Goal: Information Seeking & Learning: Find specific fact

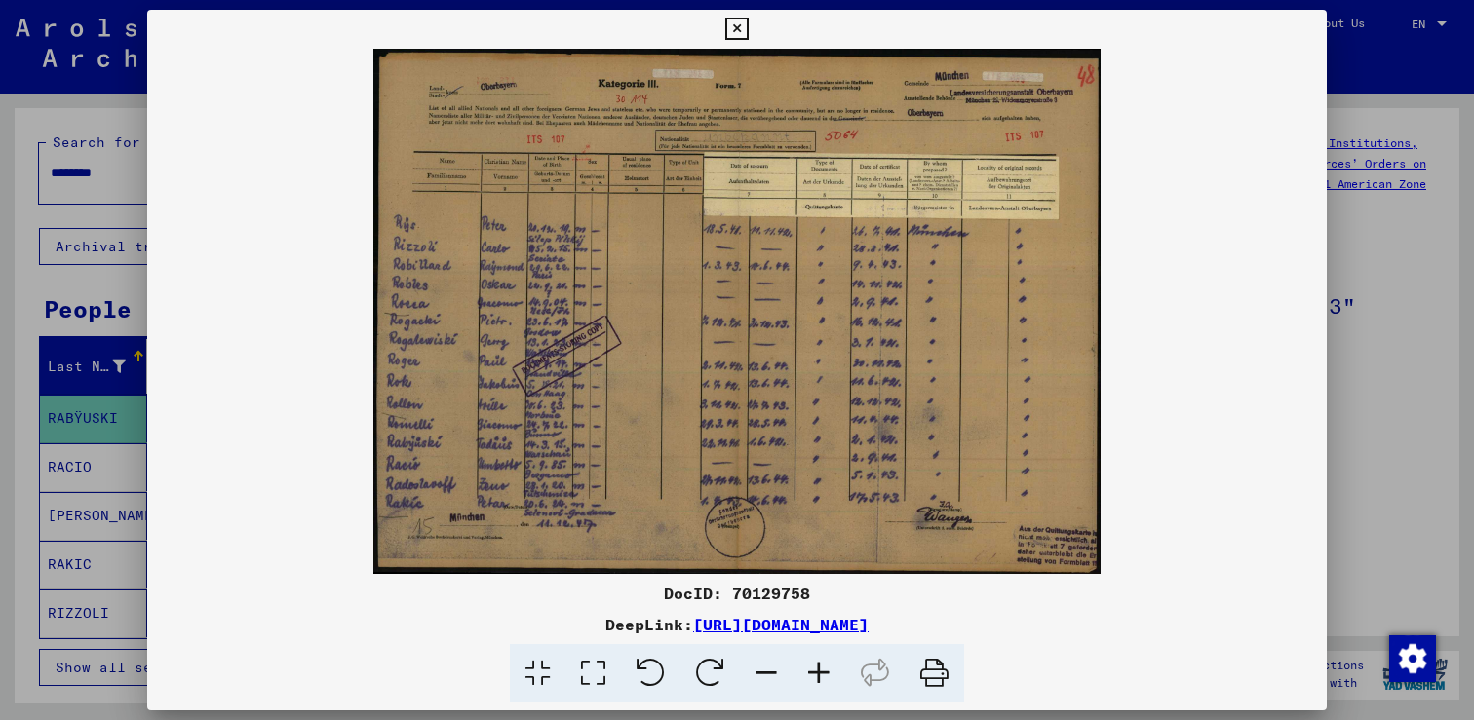
click at [815, 671] on icon at bounding box center [818, 673] width 53 height 59
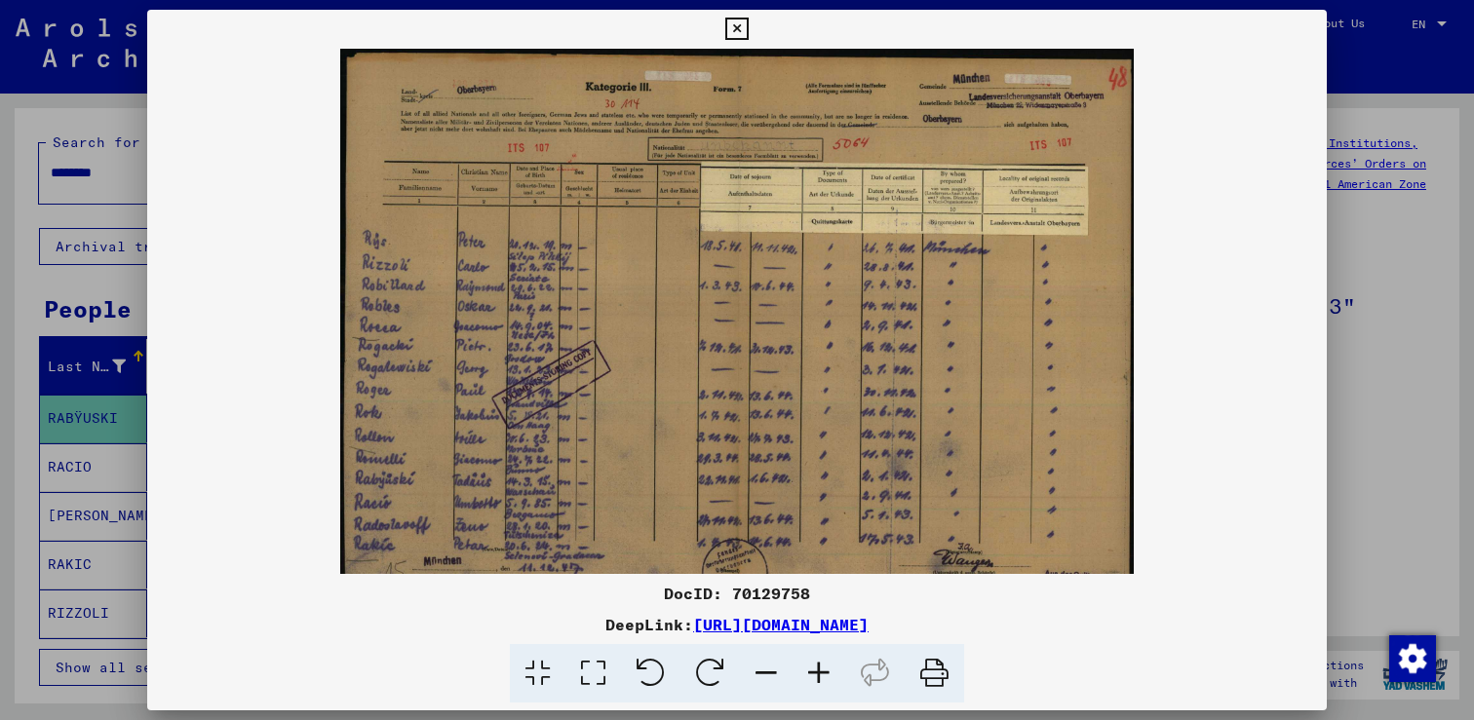
click at [815, 671] on icon at bounding box center [818, 673] width 53 height 59
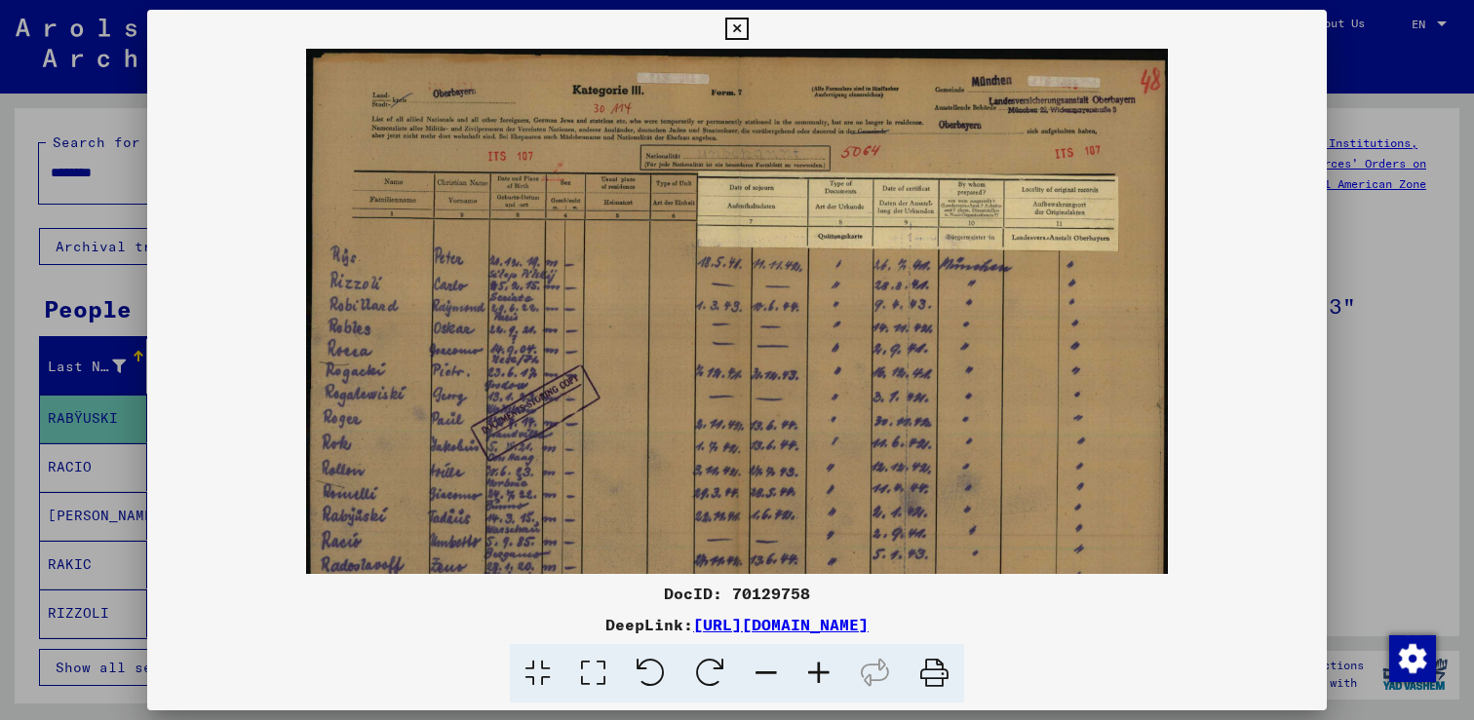
click at [815, 671] on icon at bounding box center [818, 673] width 53 height 59
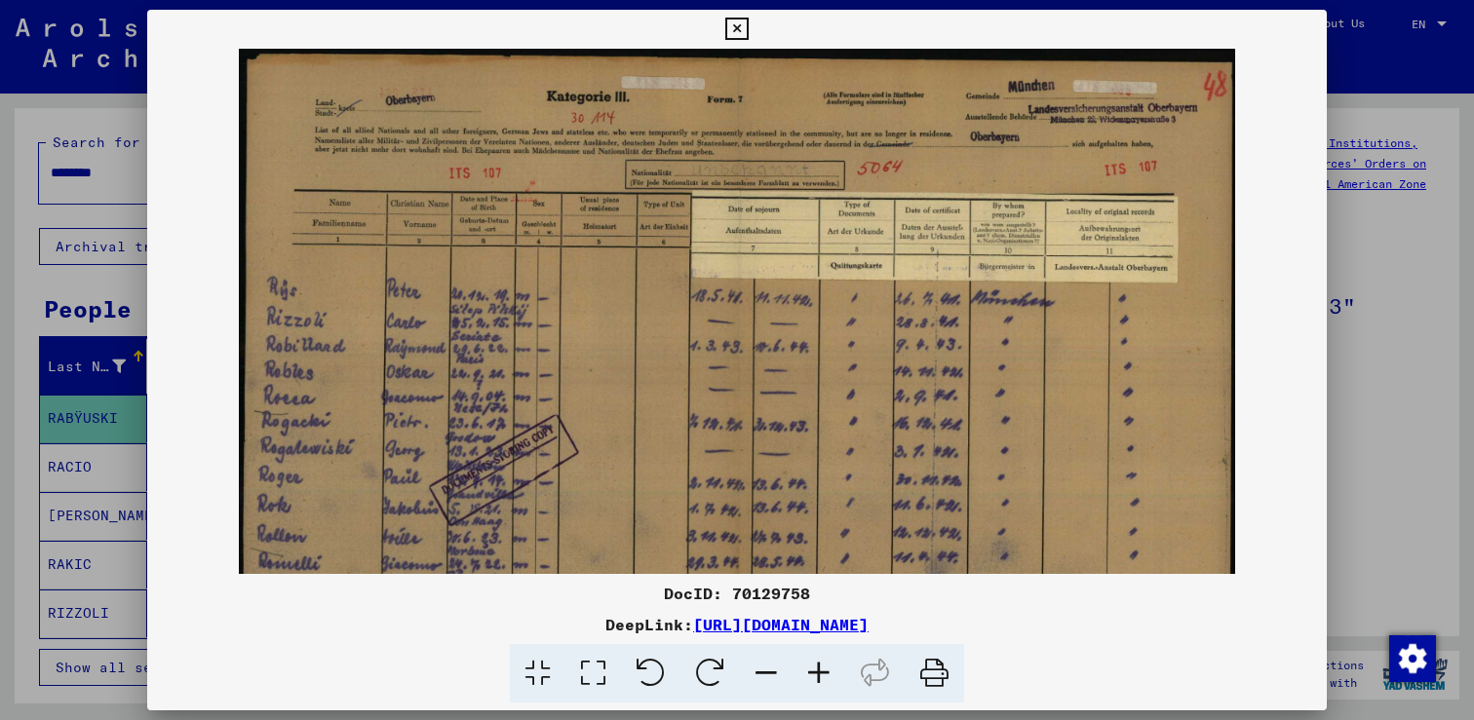
click at [815, 671] on icon at bounding box center [818, 673] width 53 height 59
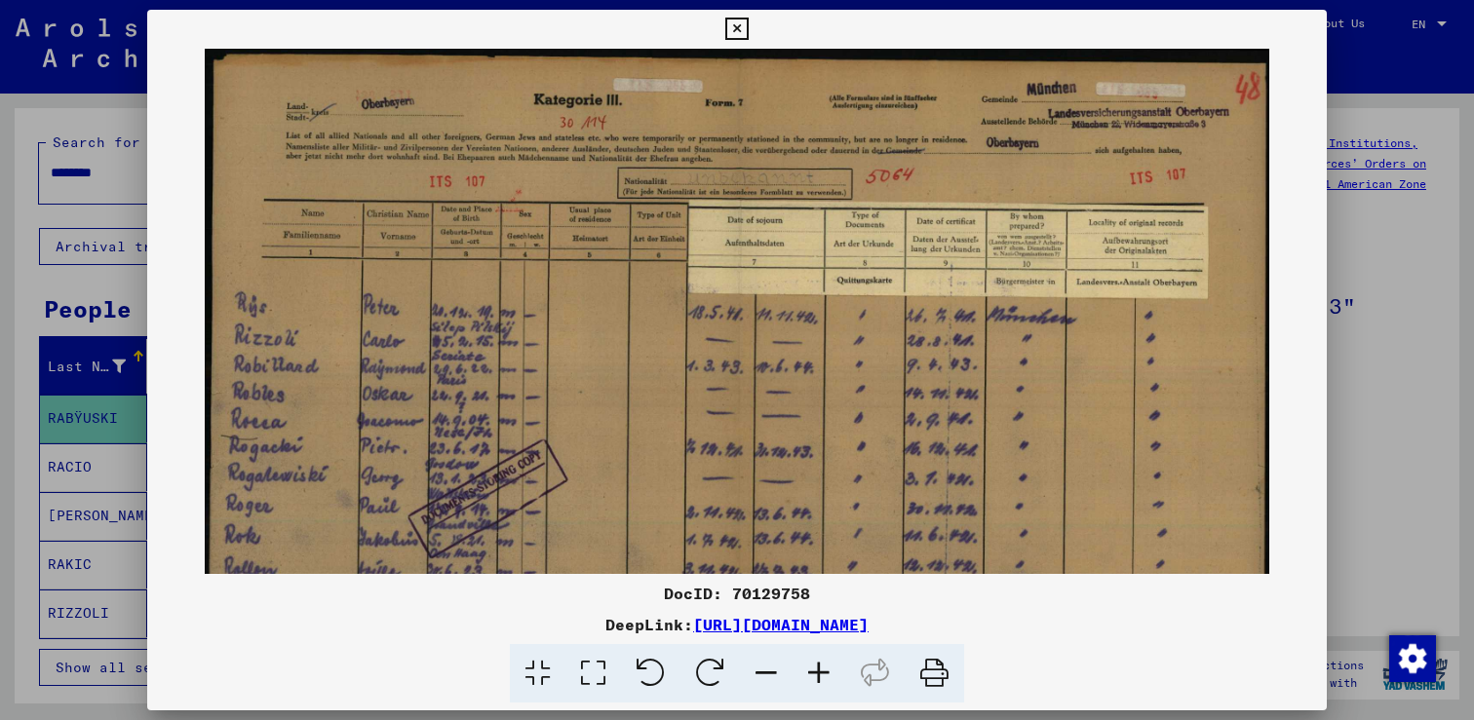
click at [815, 671] on icon at bounding box center [818, 673] width 53 height 59
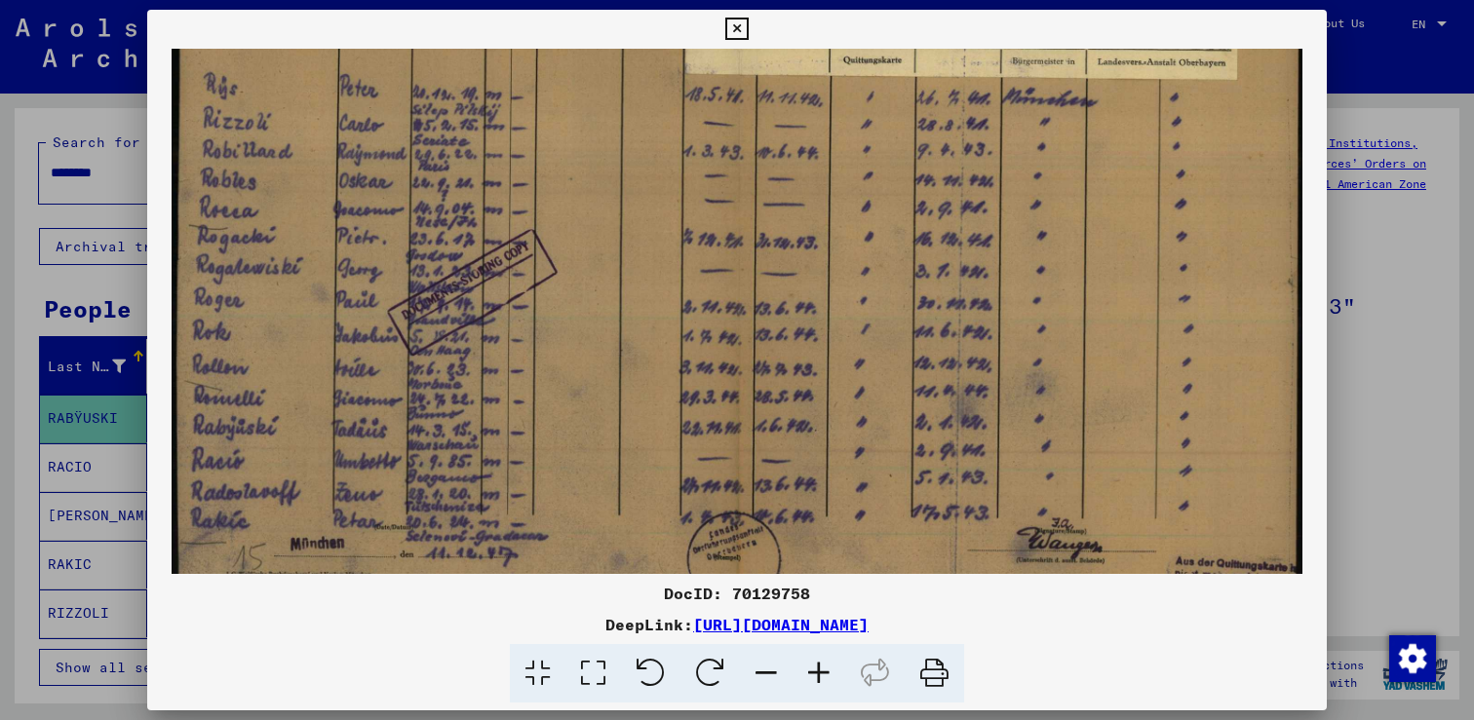
drag, startPoint x: 611, startPoint y: 470, endPoint x: 697, endPoint y: 229, distance: 255.6
click at [696, 231] on img at bounding box center [738, 223] width 1132 height 818
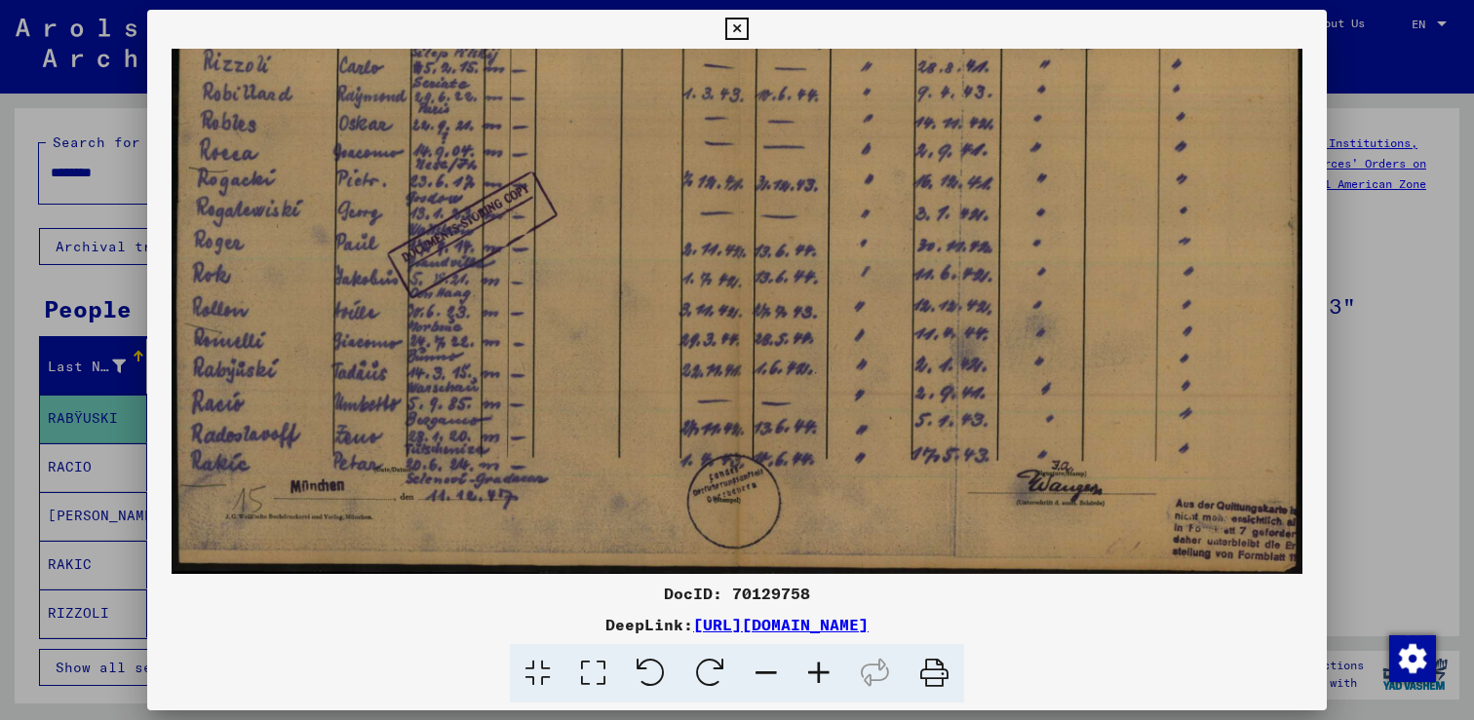
drag, startPoint x: 471, startPoint y: 404, endPoint x: 526, endPoint y: 274, distance: 141.9
click at [526, 274] on img at bounding box center [738, 165] width 1132 height 818
click at [821, 666] on icon at bounding box center [818, 673] width 53 height 59
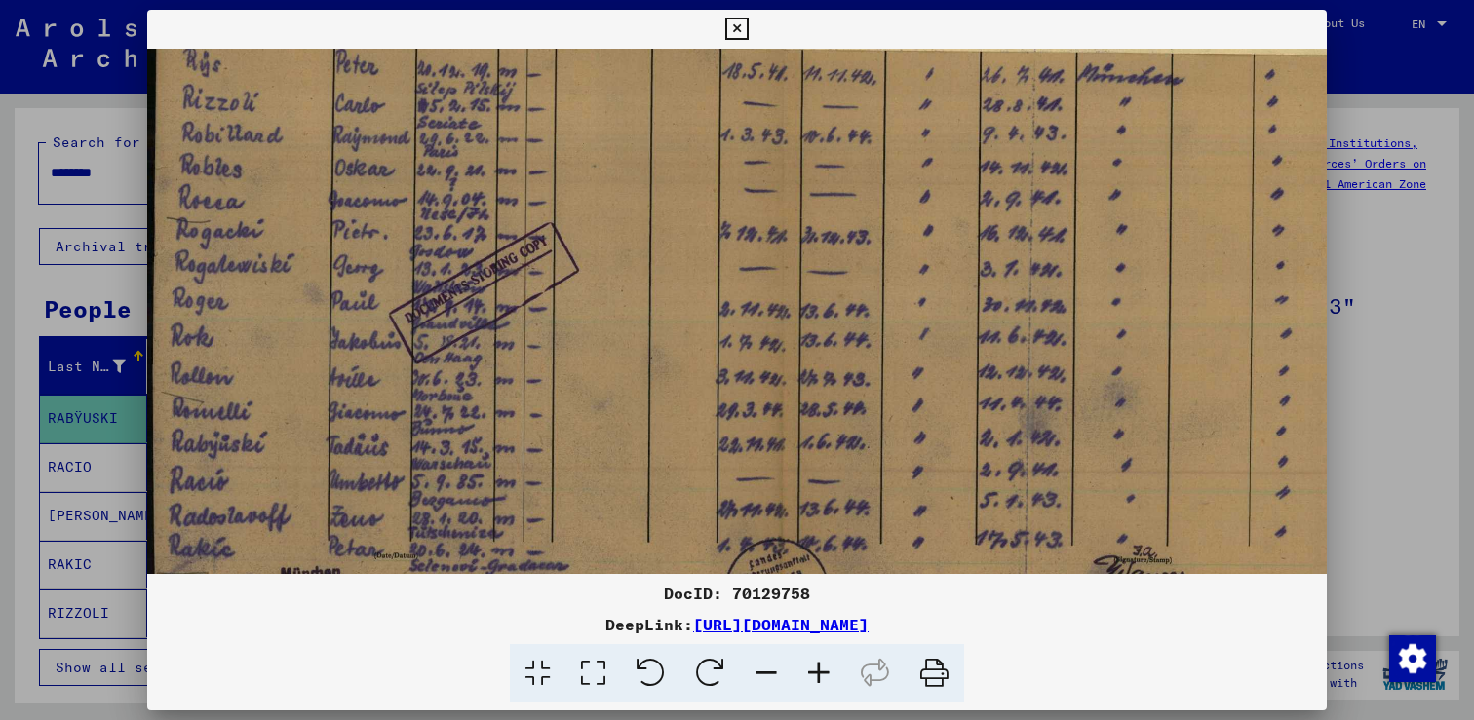
click at [821, 666] on icon at bounding box center [818, 673] width 53 height 59
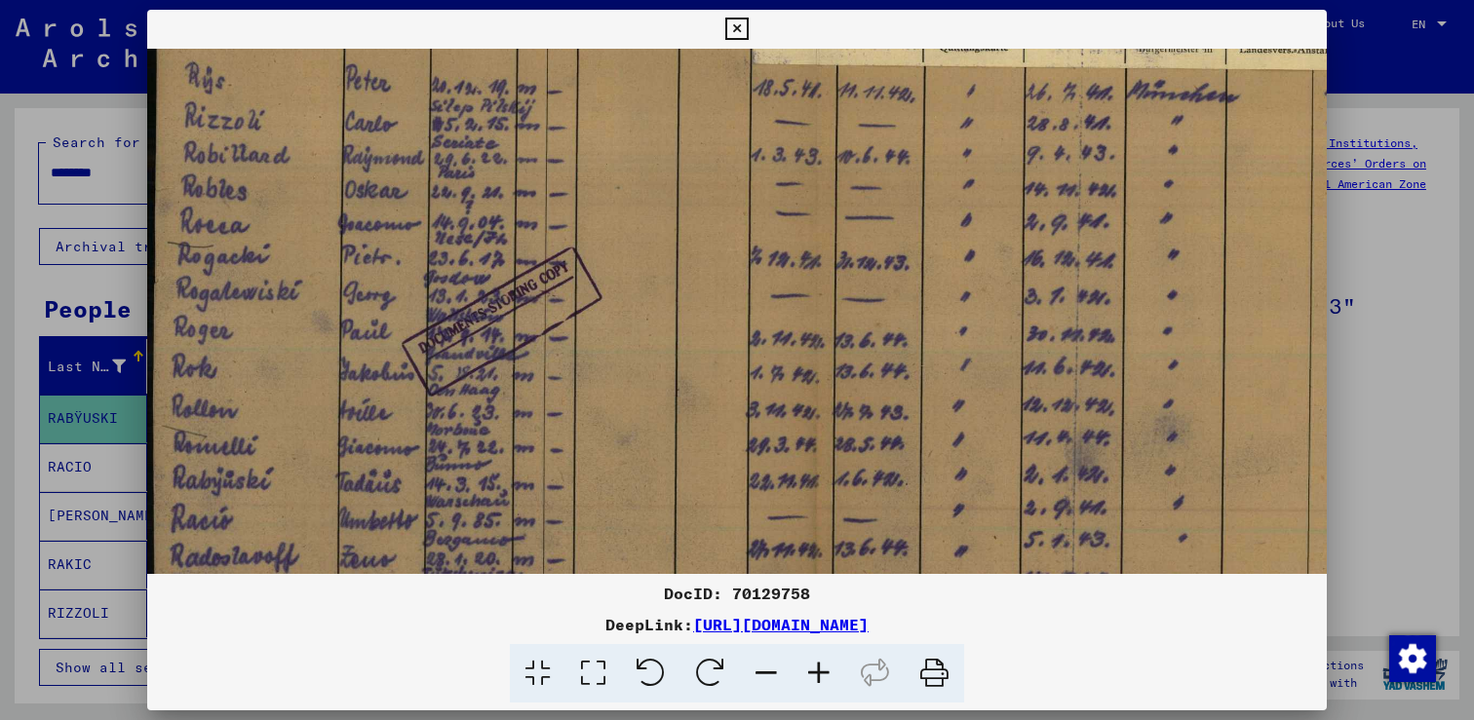
click at [821, 666] on icon at bounding box center [818, 673] width 53 height 59
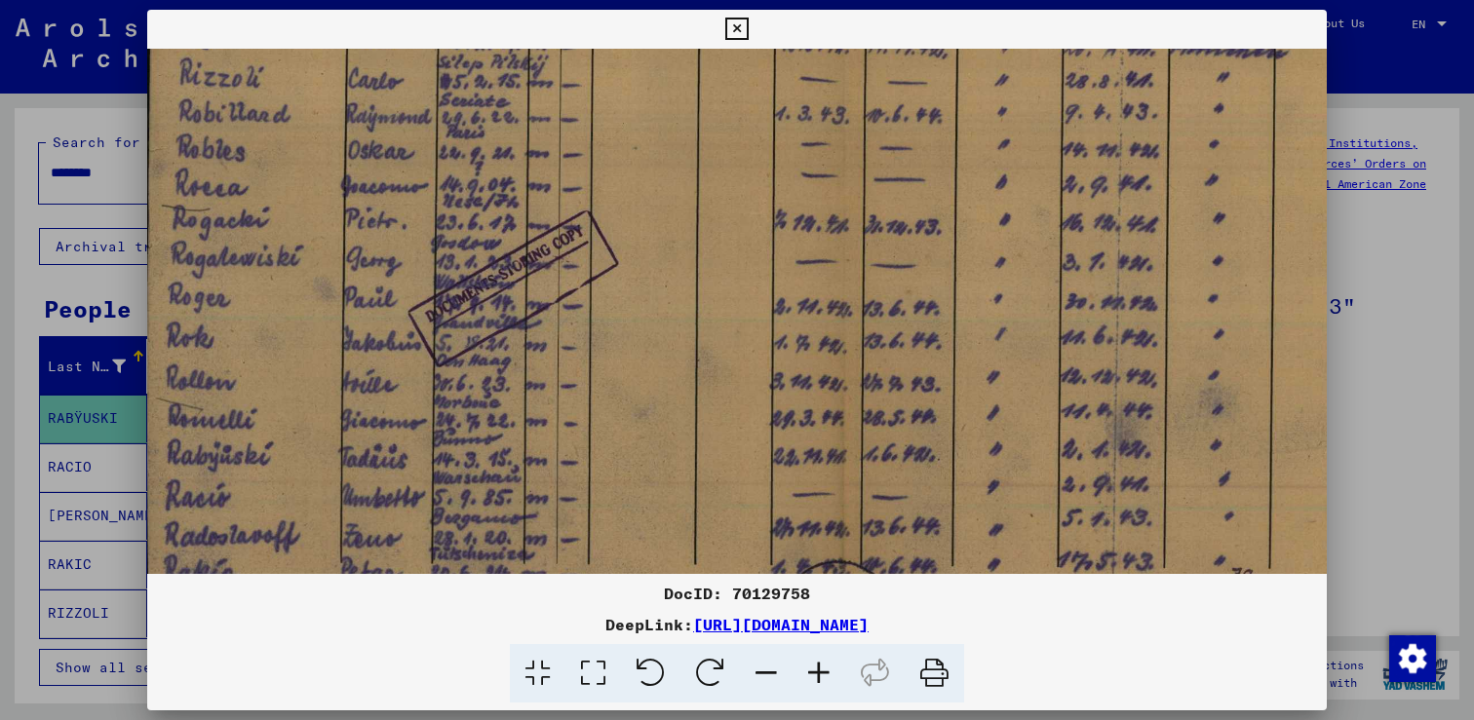
scroll to position [487, 7]
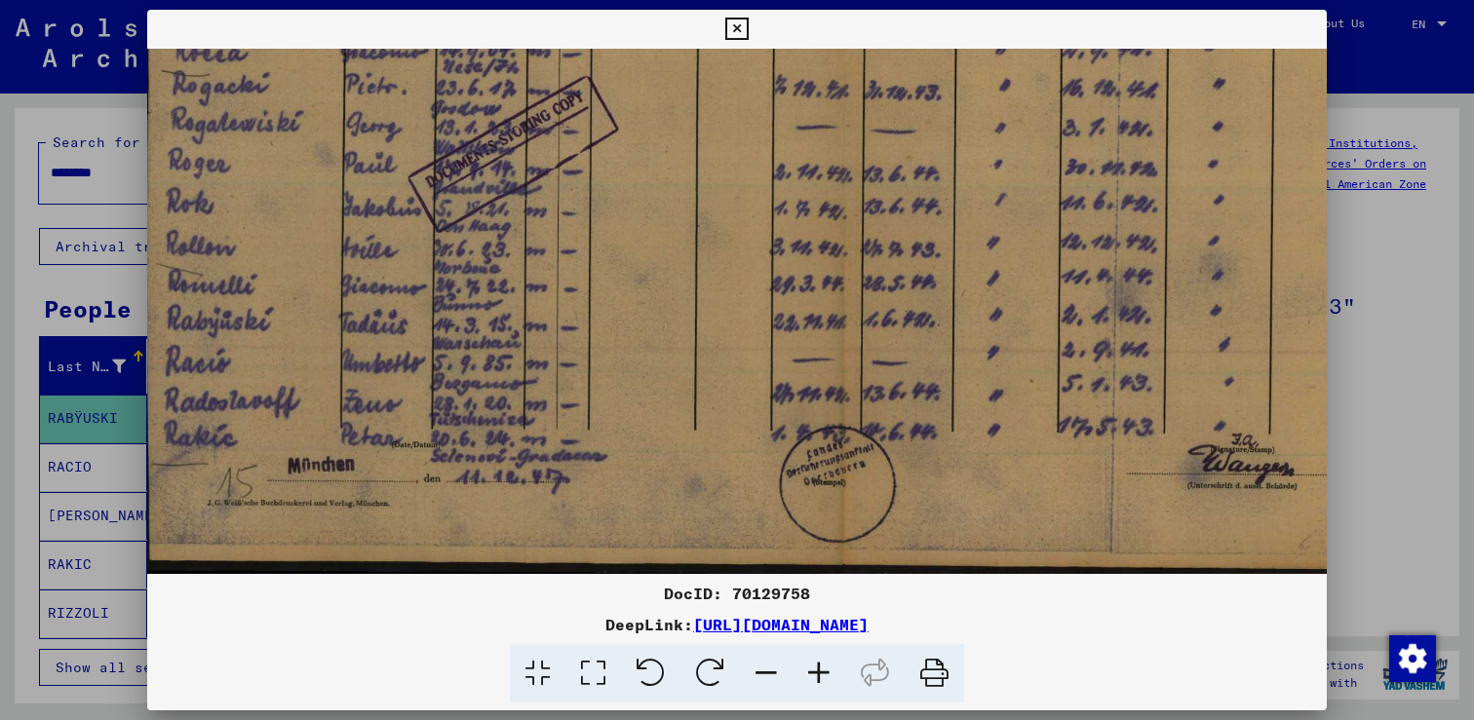
drag, startPoint x: 770, startPoint y: 429, endPoint x: 763, endPoint y: 189, distance: 239.9
click at [763, 189] on img at bounding box center [840, 67] width 1401 height 1013
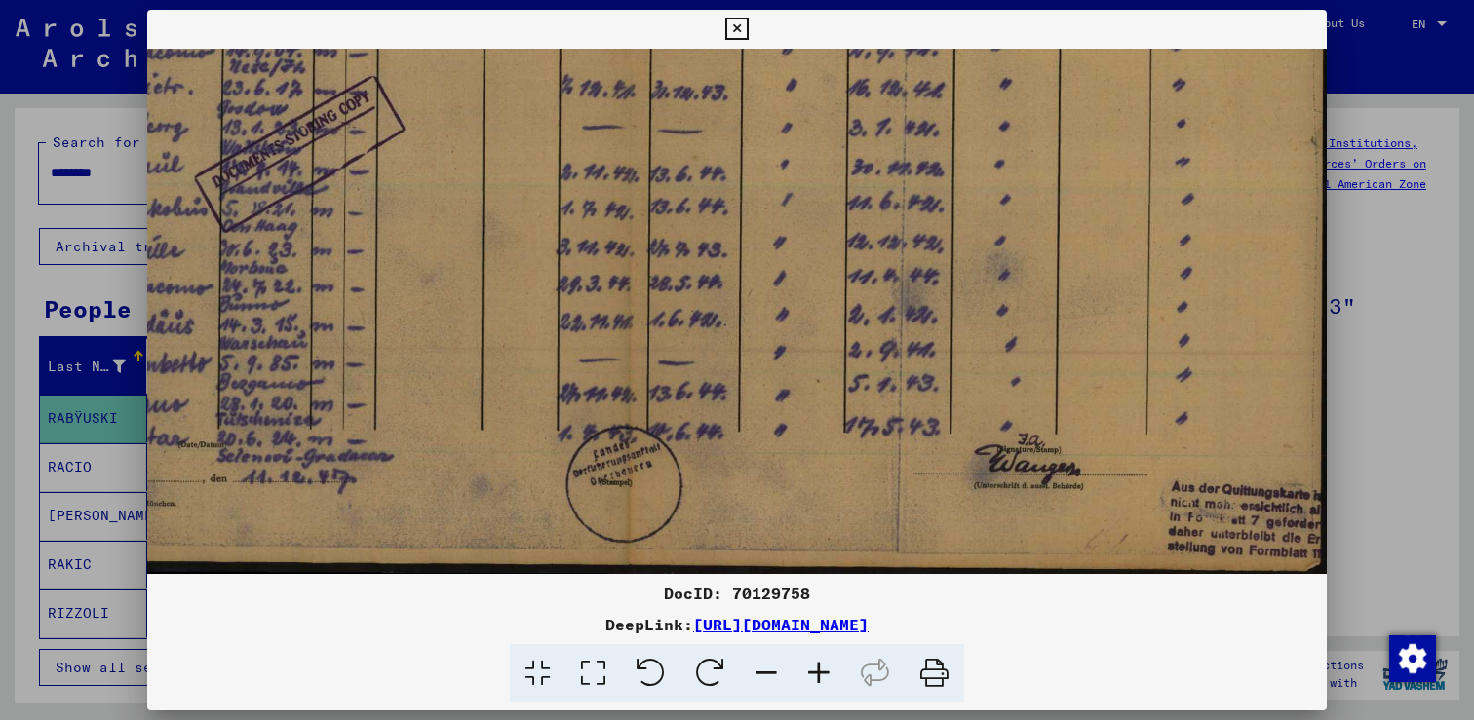
drag, startPoint x: 494, startPoint y: 375, endPoint x: 519, endPoint y: 236, distance: 141.7
click at [519, 236] on img at bounding box center [627, 67] width 1401 height 1013
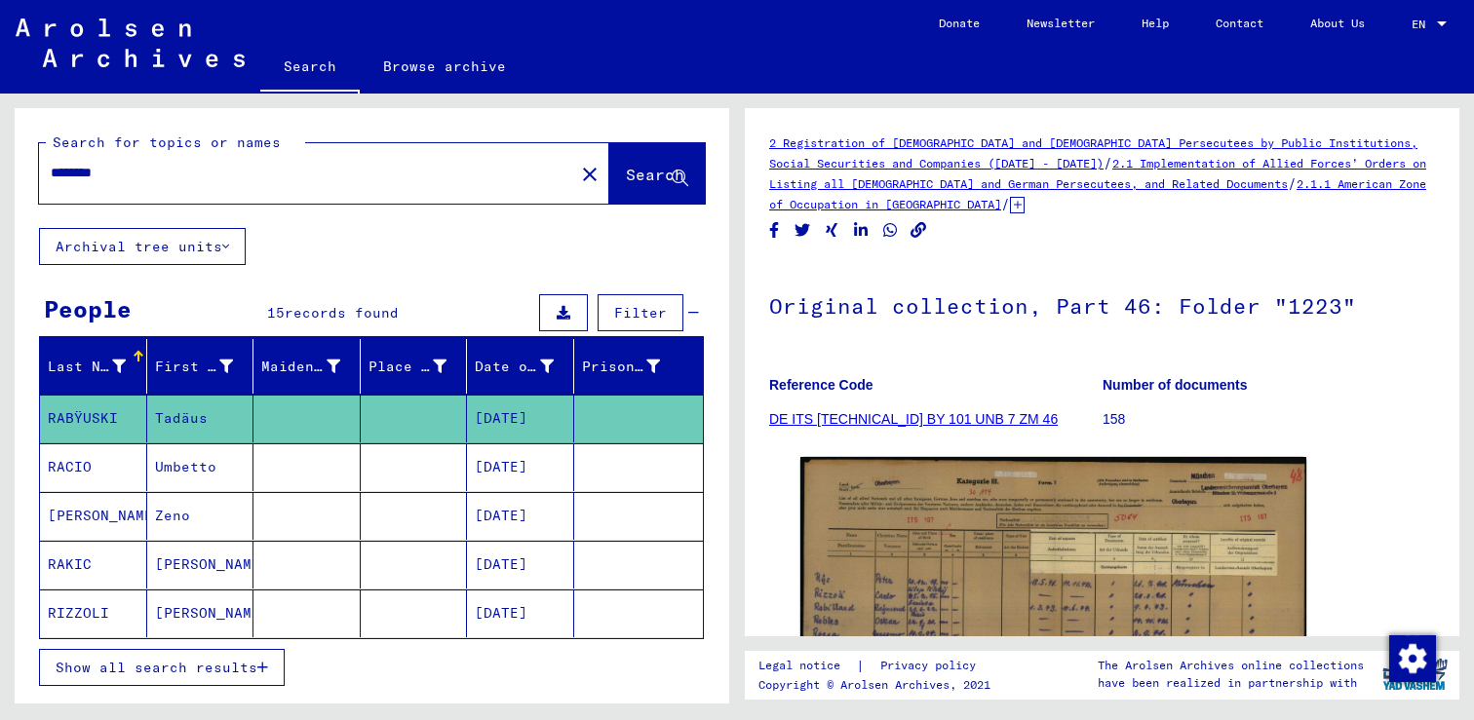
click at [114, 176] on input "********" at bounding box center [307, 173] width 512 height 20
type input "**********"
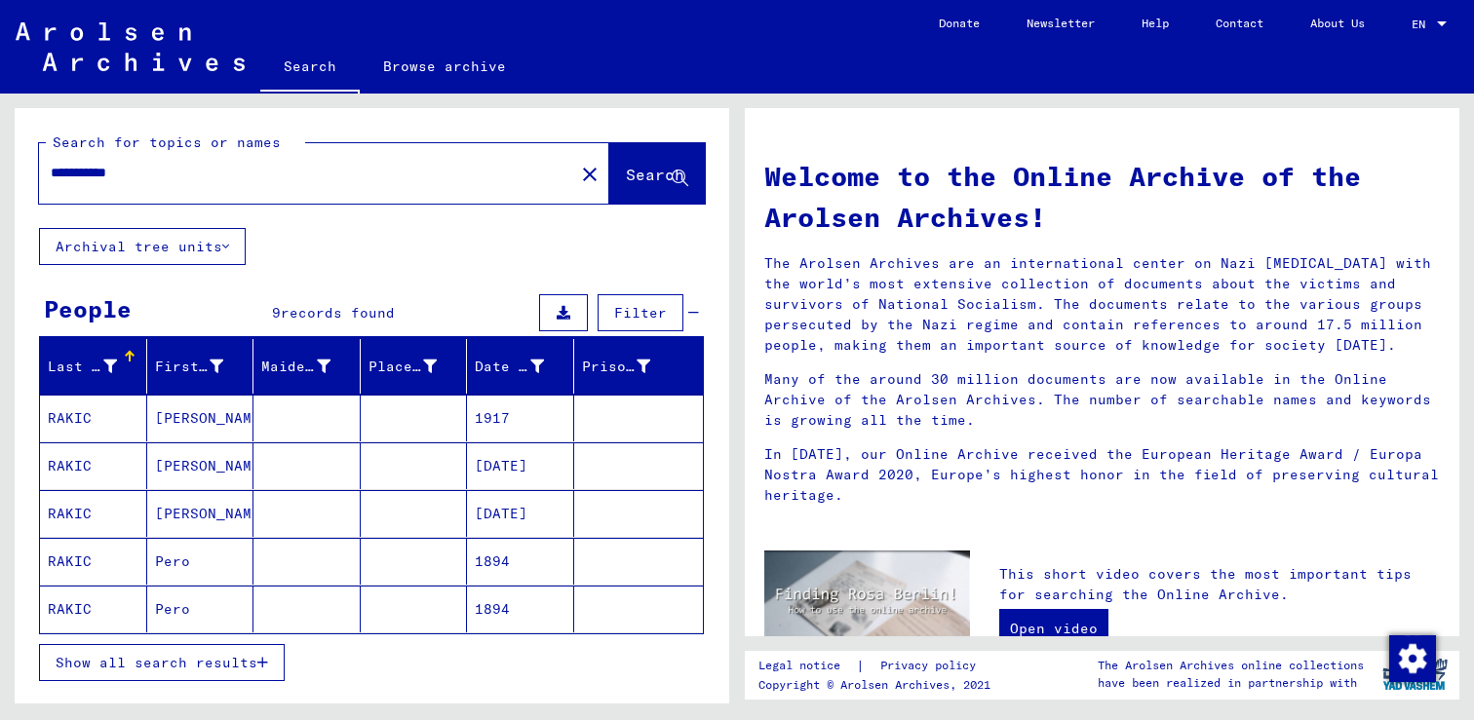
click at [177, 420] on mat-cell "[PERSON_NAME]" at bounding box center [200, 418] width 107 height 47
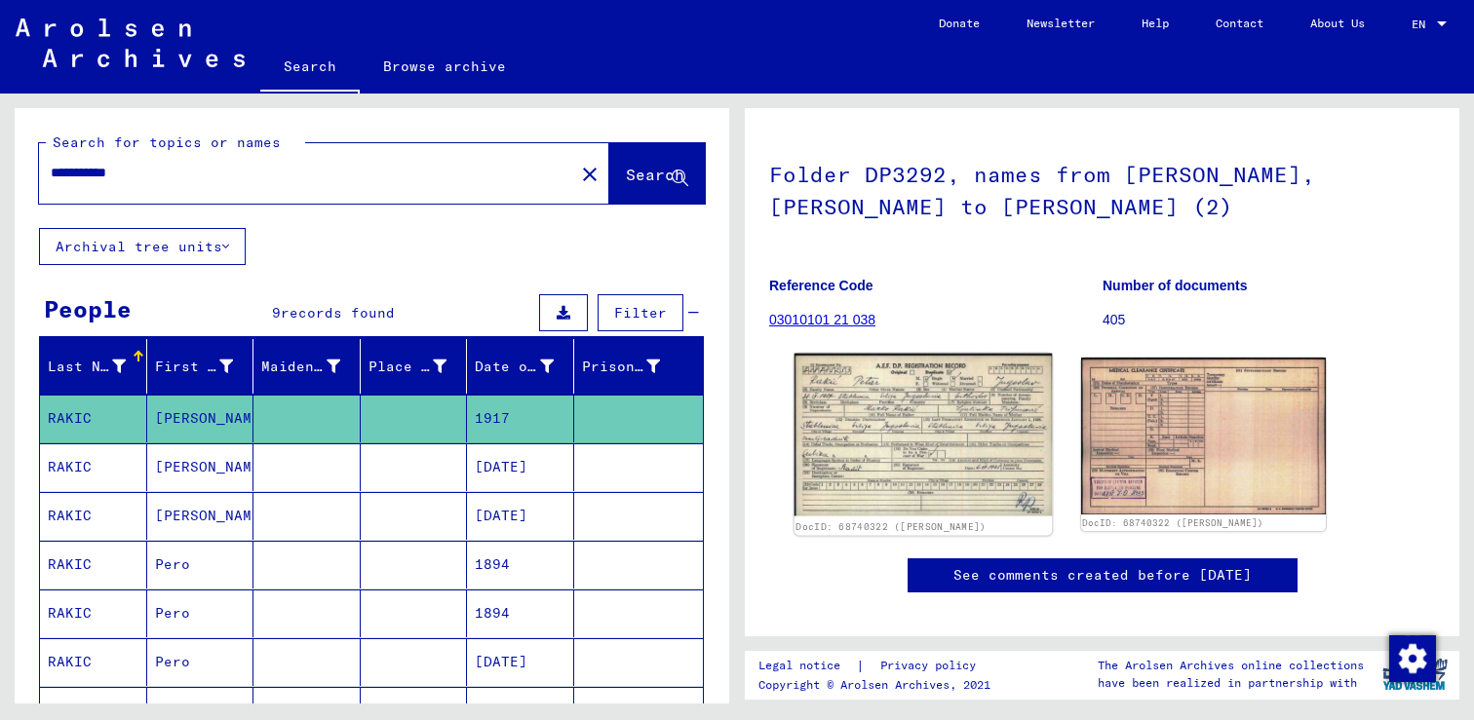
scroll to position [87, 0]
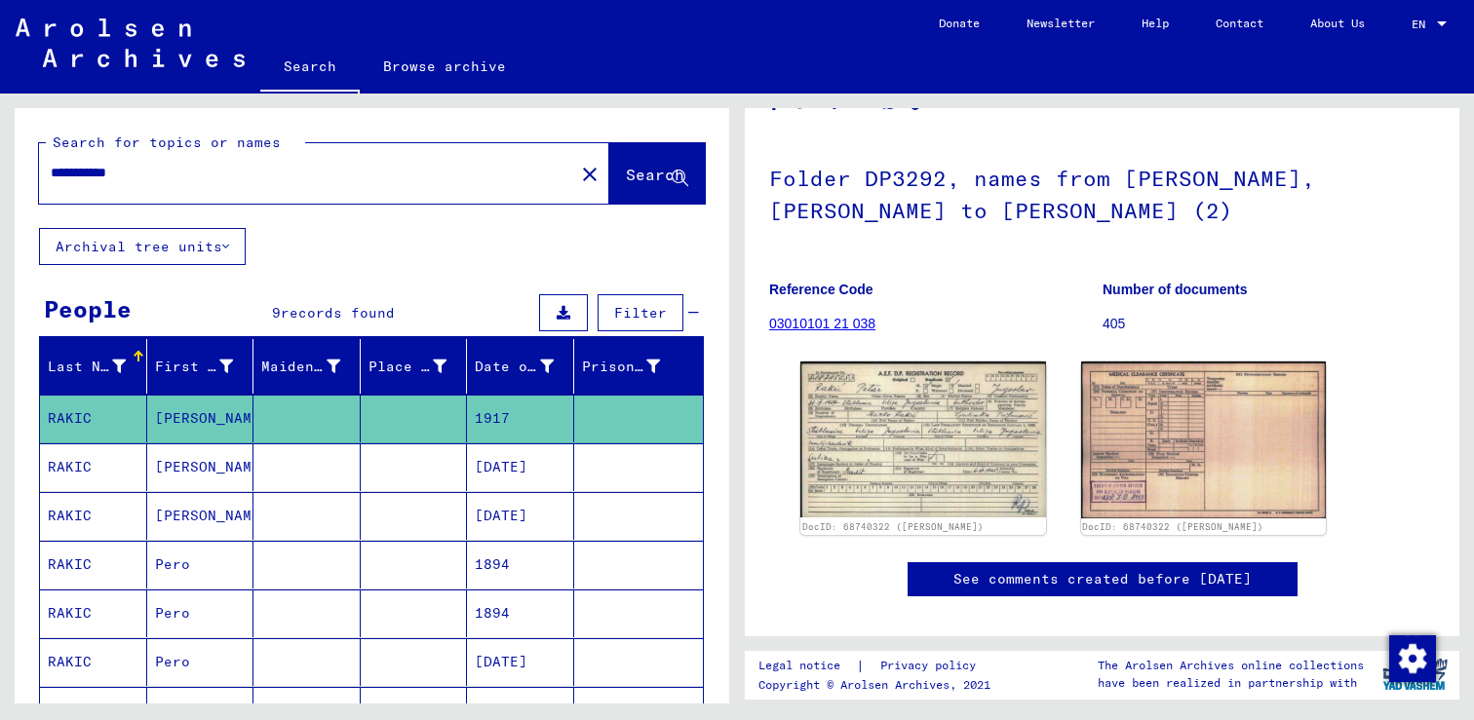
click at [86, 458] on mat-cell "RAKIC" at bounding box center [93, 467] width 107 height 48
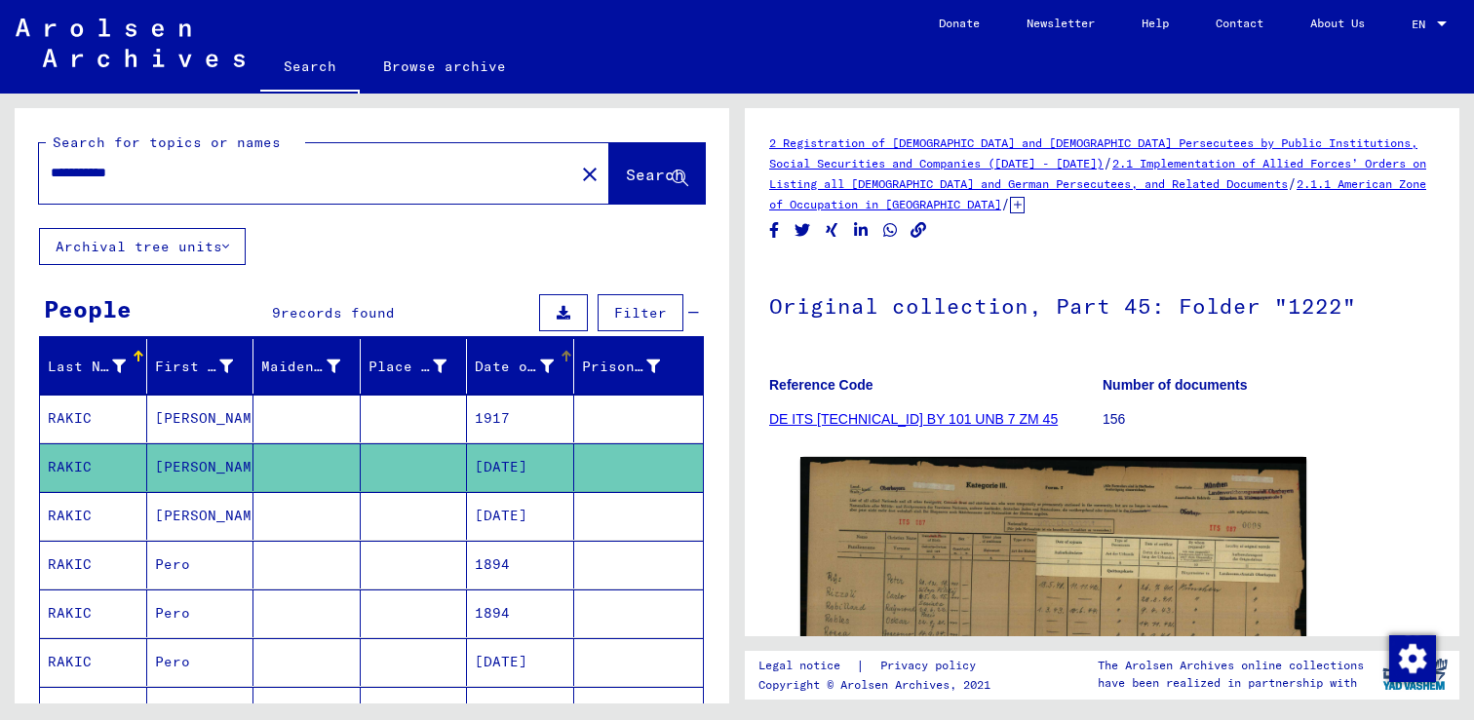
click at [526, 371] on div "Date of Birth" at bounding box center [514, 367] width 79 height 20
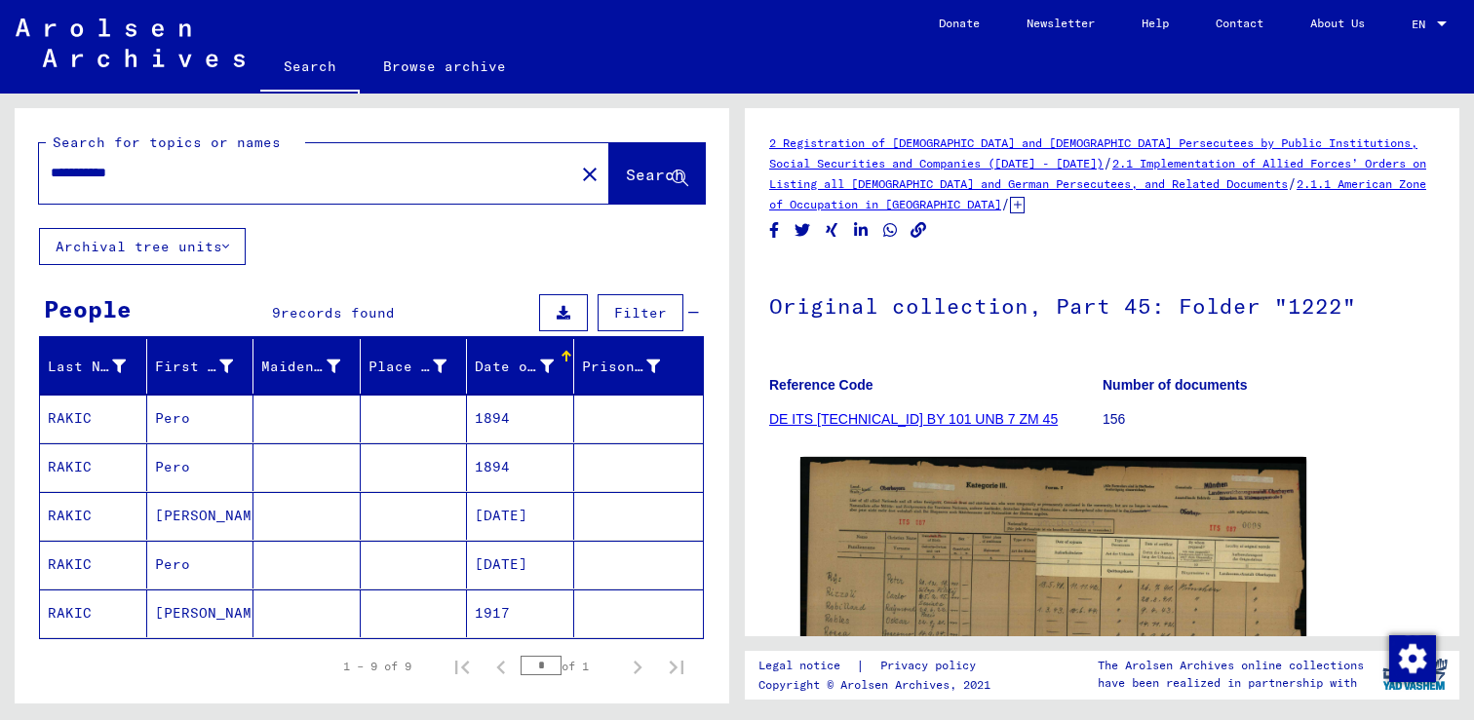
click at [506, 379] on div "Date of Birth" at bounding box center [526, 366] width 103 height 31
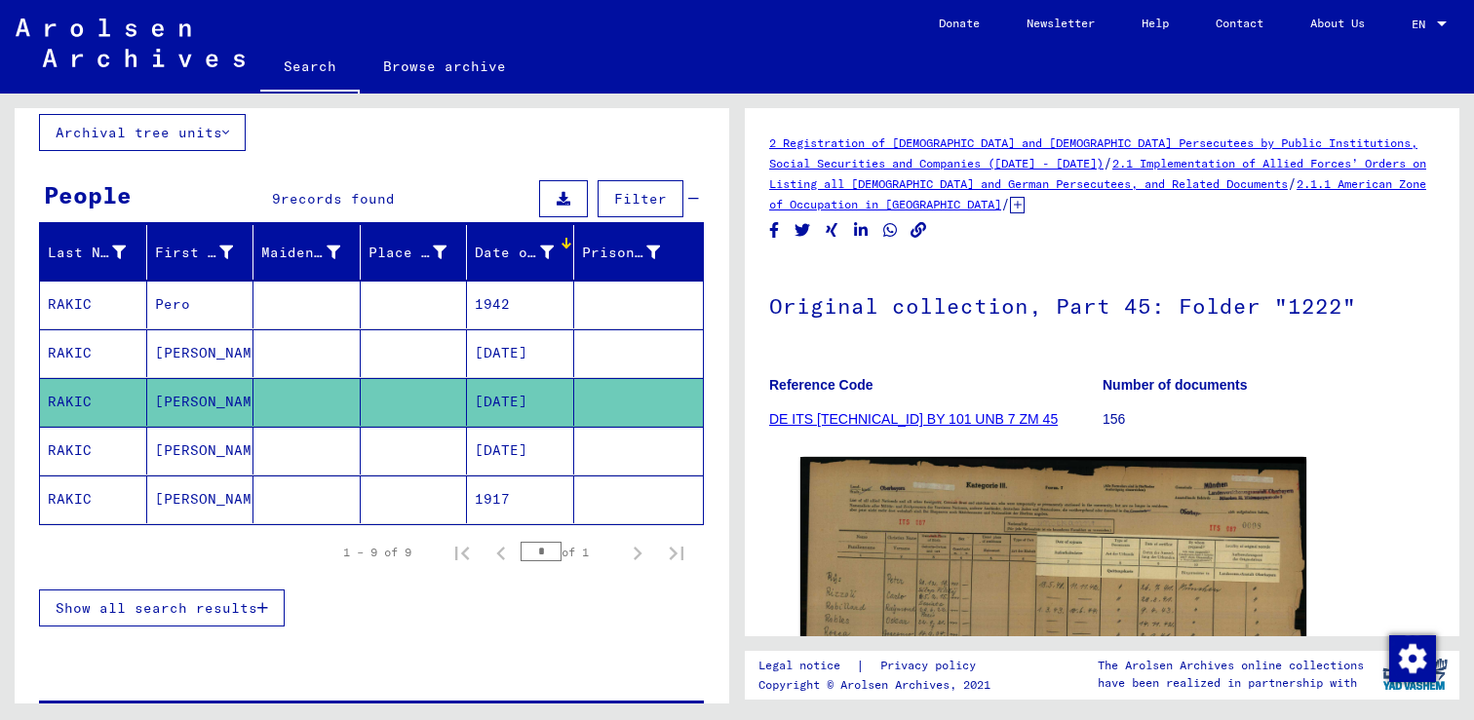
scroll to position [102, 0]
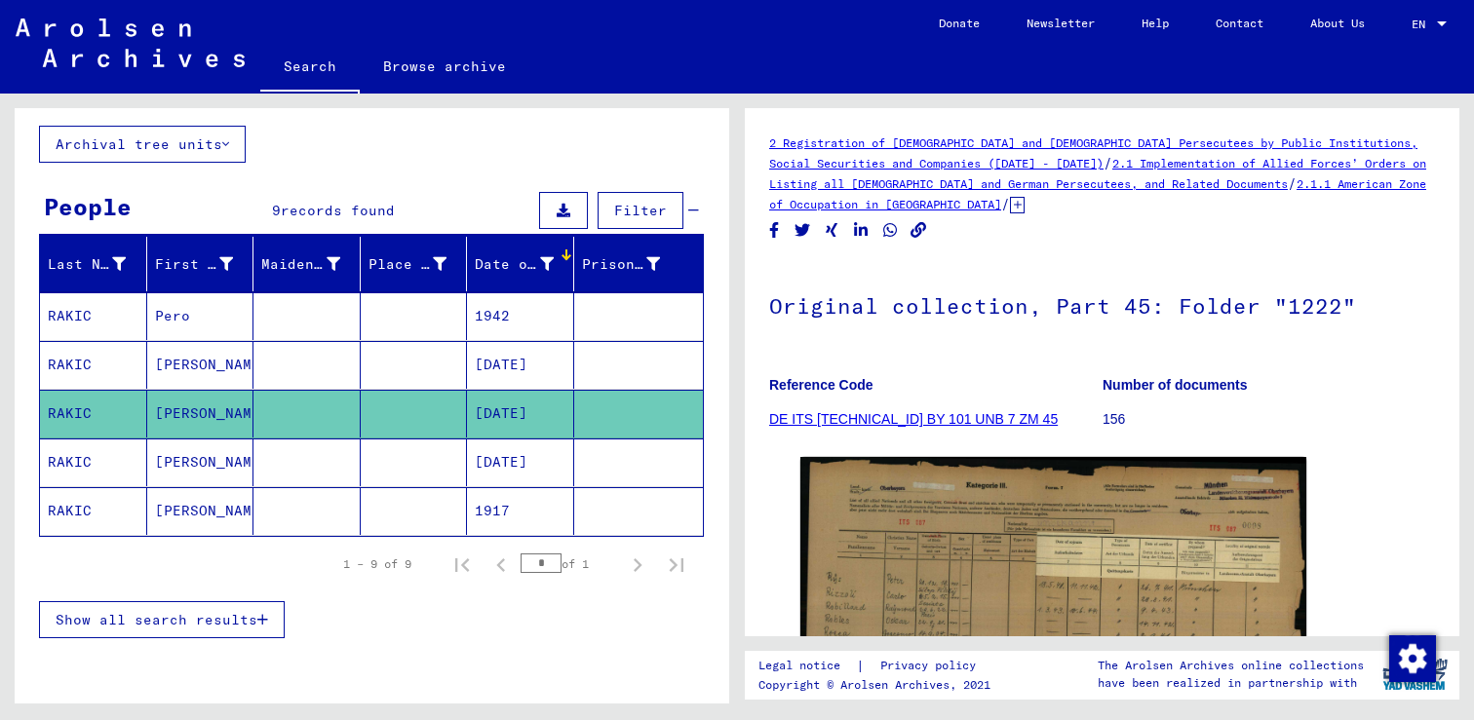
click at [247, 627] on span "Show all search results" at bounding box center [157, 620] width 202 height 18
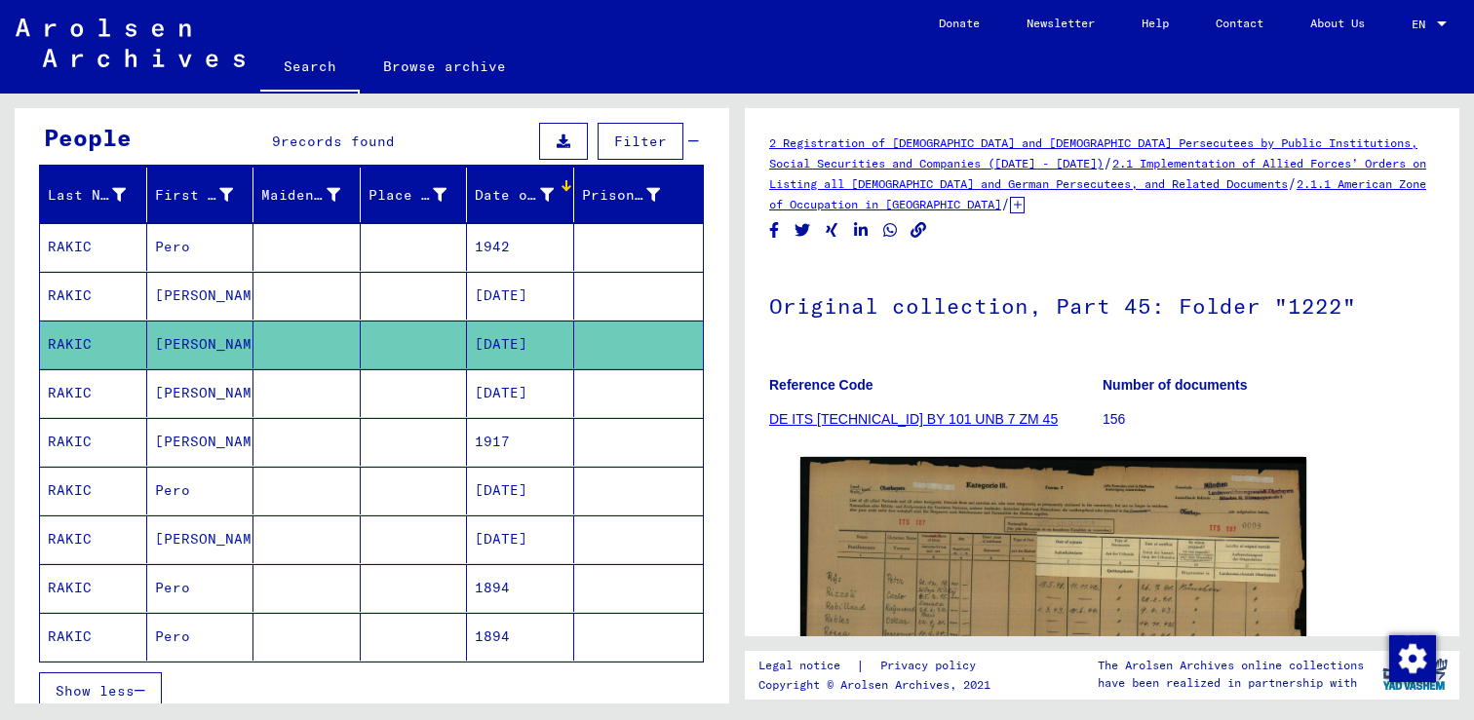
scroll to position [166, 0]
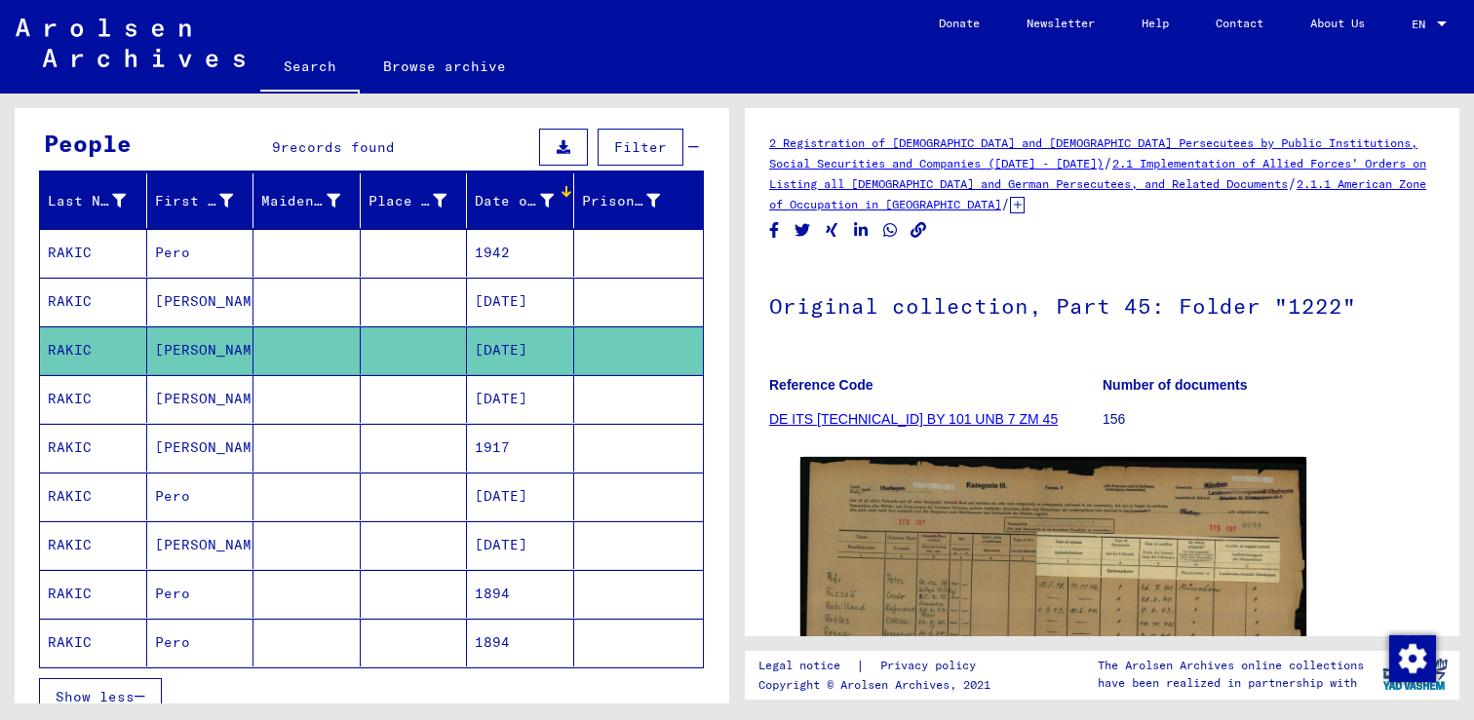
click at [76, 442] on mat-cell "RAKIC" at bounding box center [93, 448] width 107 height 48
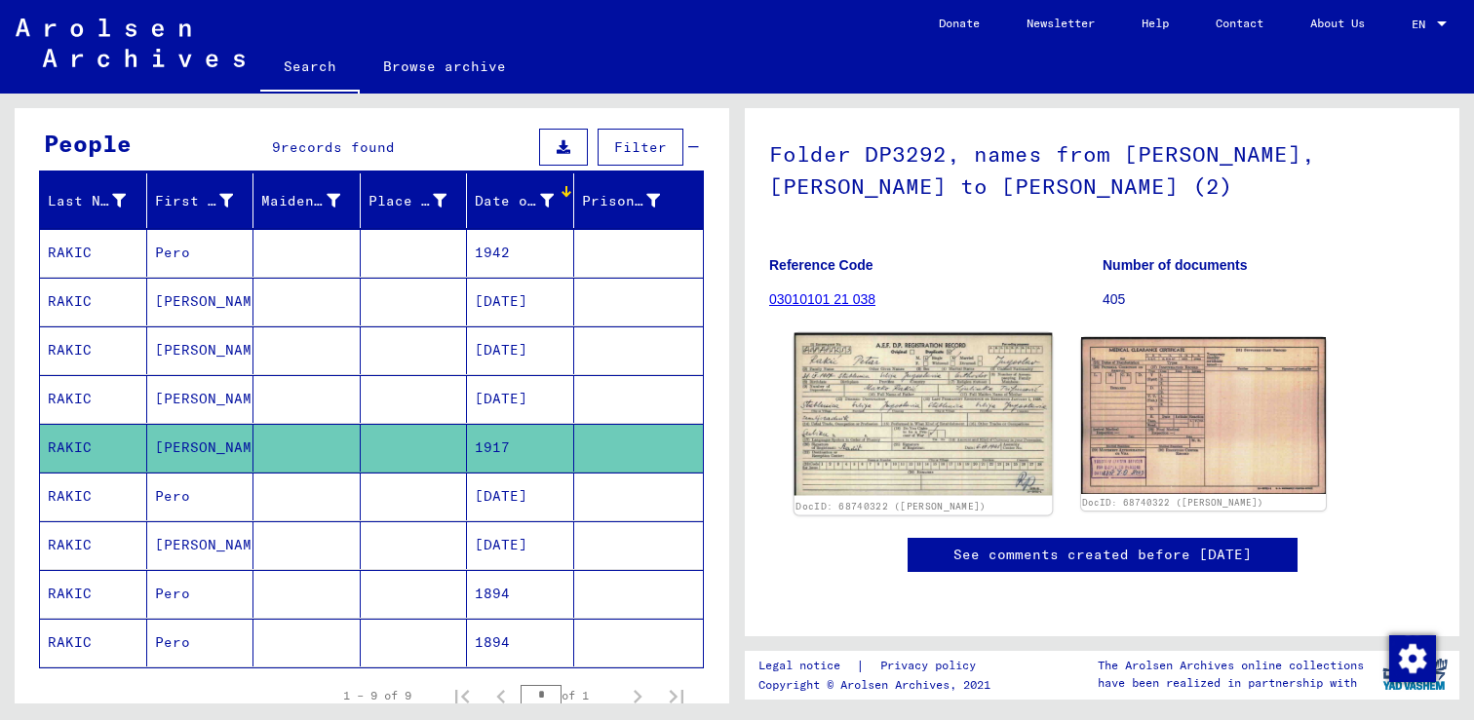
scroll to position [135, 0]
click at [915, 427] on img at bounding box center [922, 414] width 257 height 163
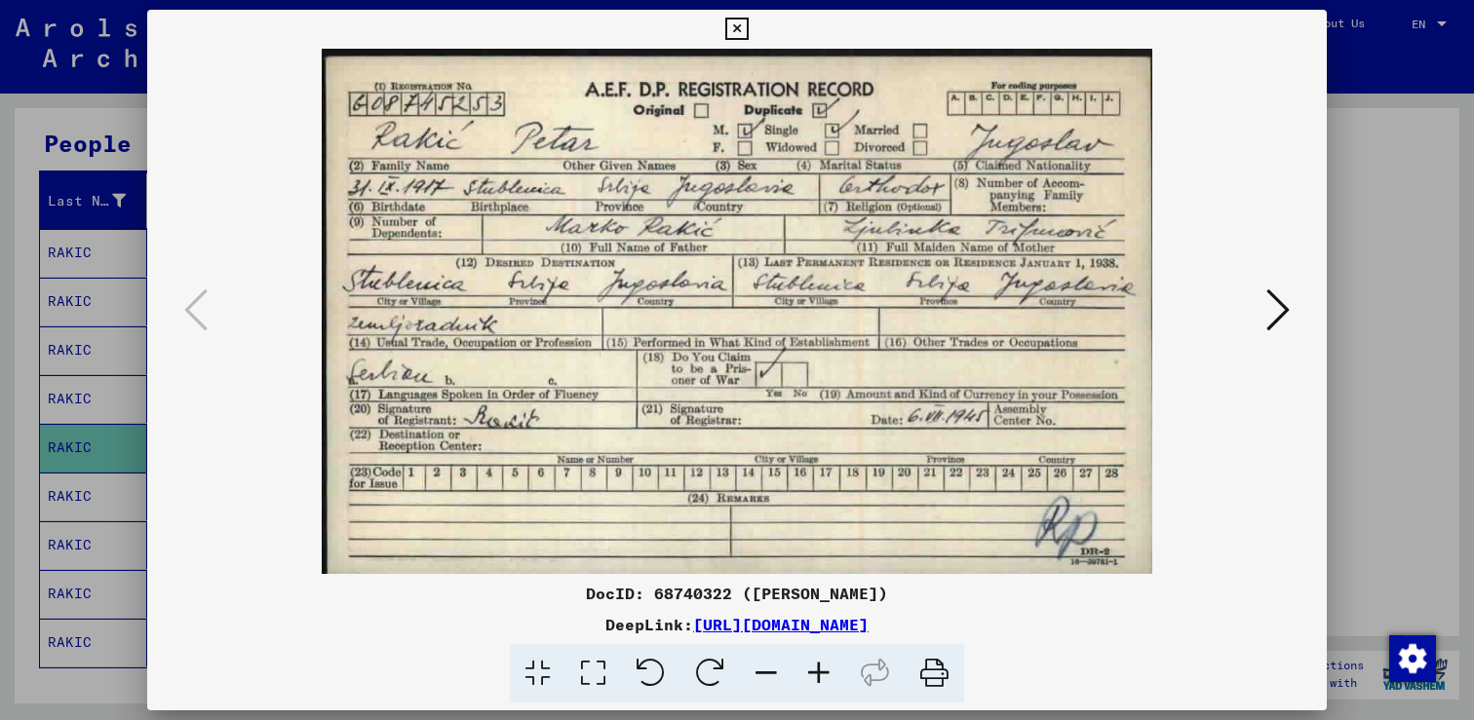
click at [825, 667] on icon at bounding box center [818, 673] width 53 height 59
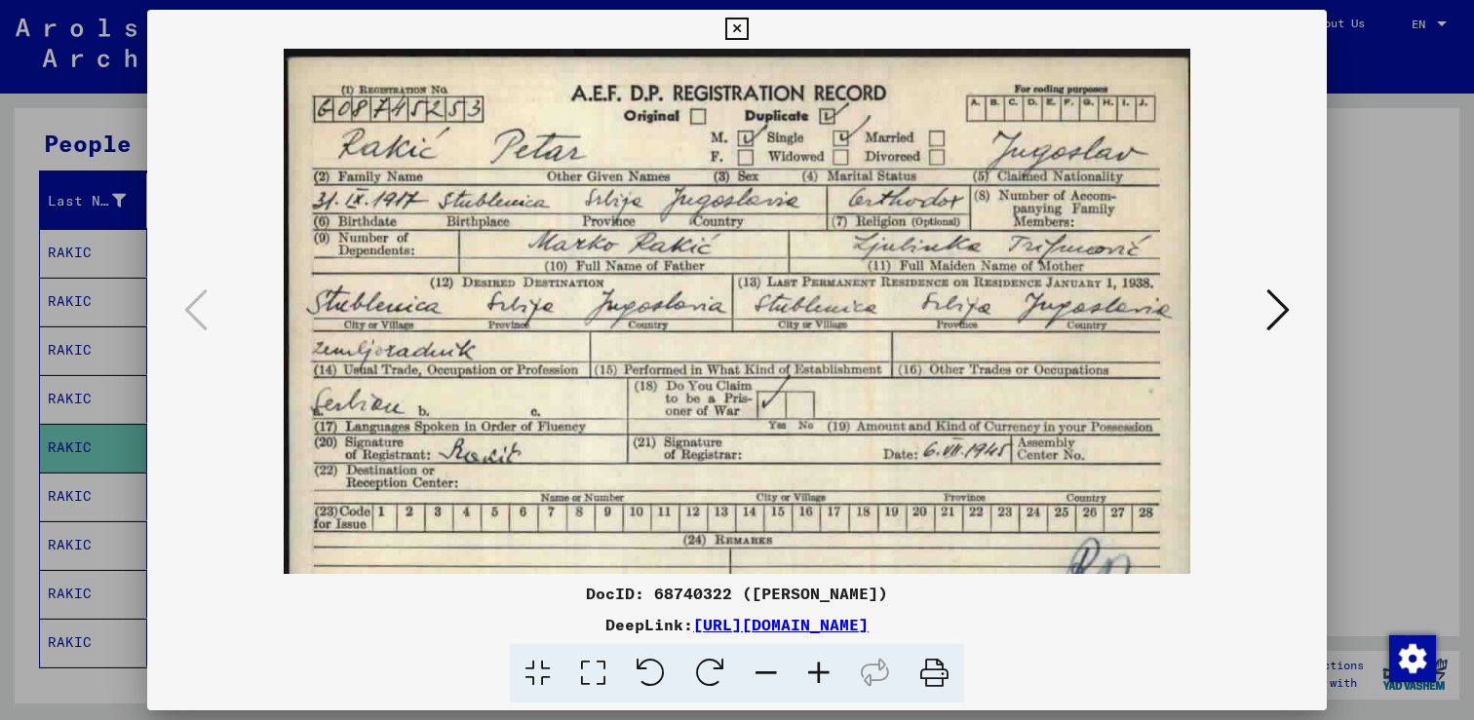
click at [825, 667] on icon at bounding box center [818, 673] width 53 height 59
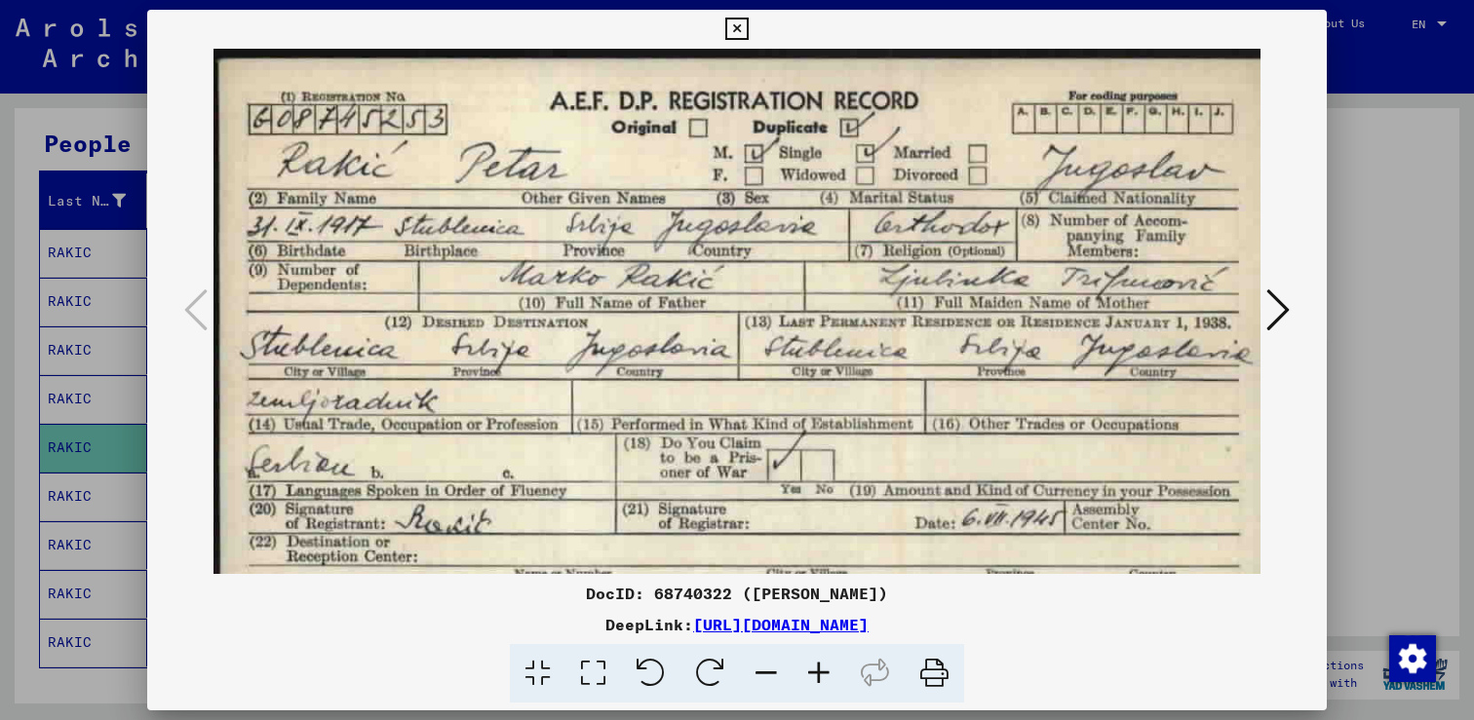
click at [825, 667] on icon at bounding box center [818, 673] width 53 height 59
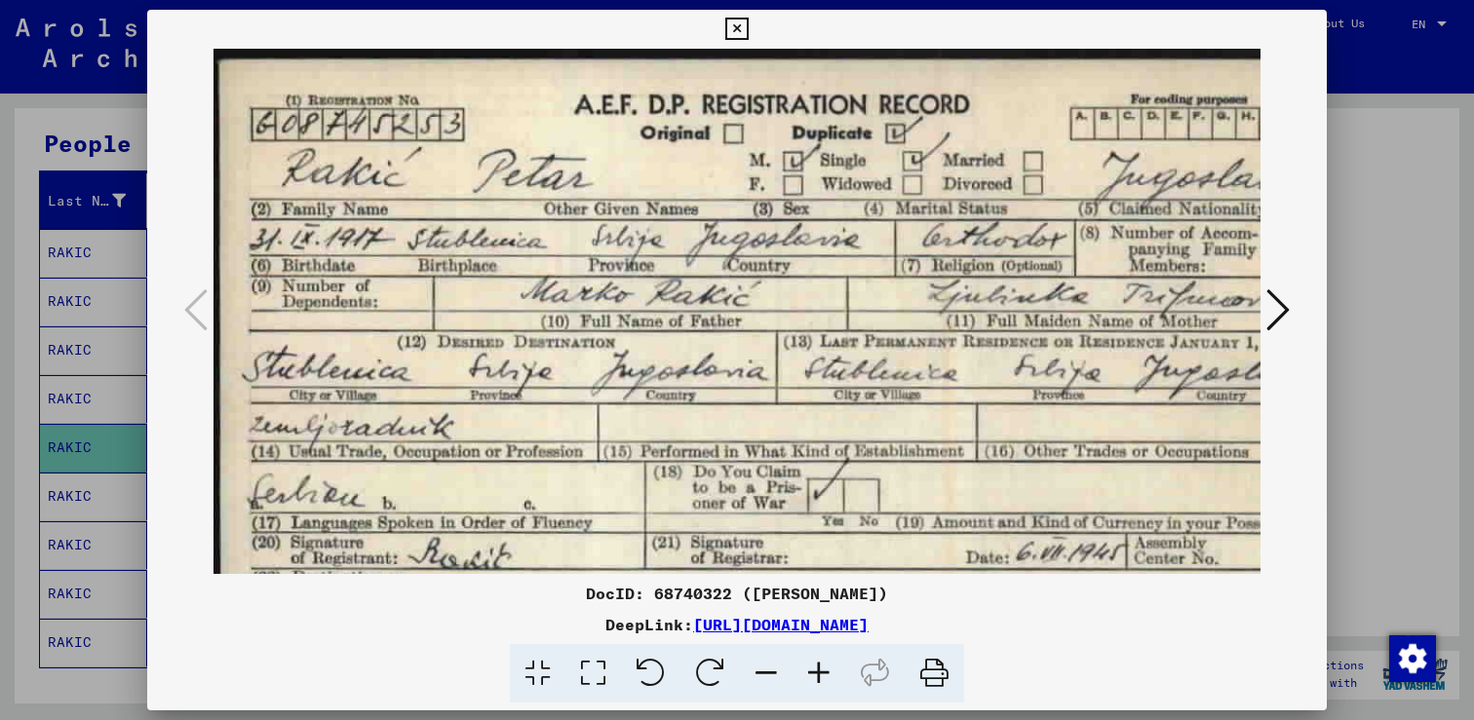
click at [825, 667] on icon at bounding box center [818, 673] width 53 height 59
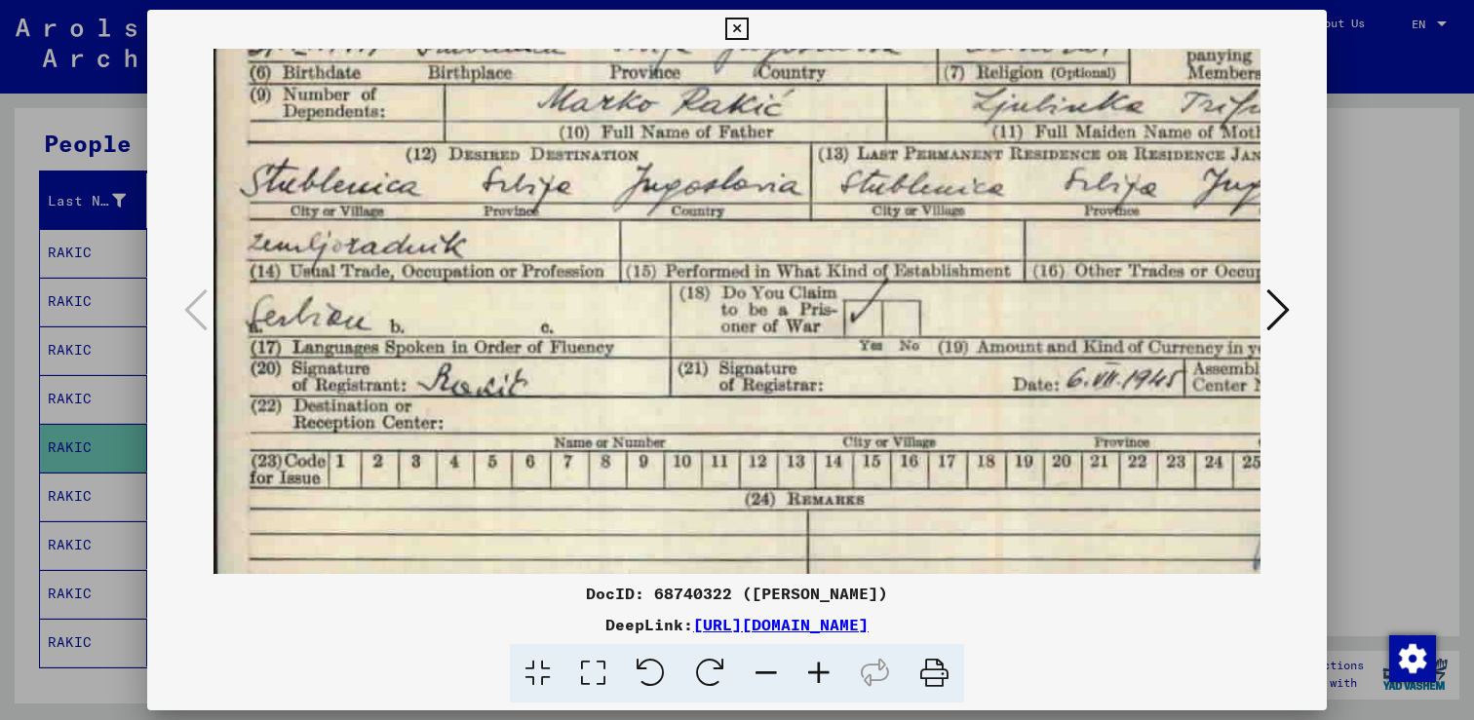
scroll to position [203, 3]
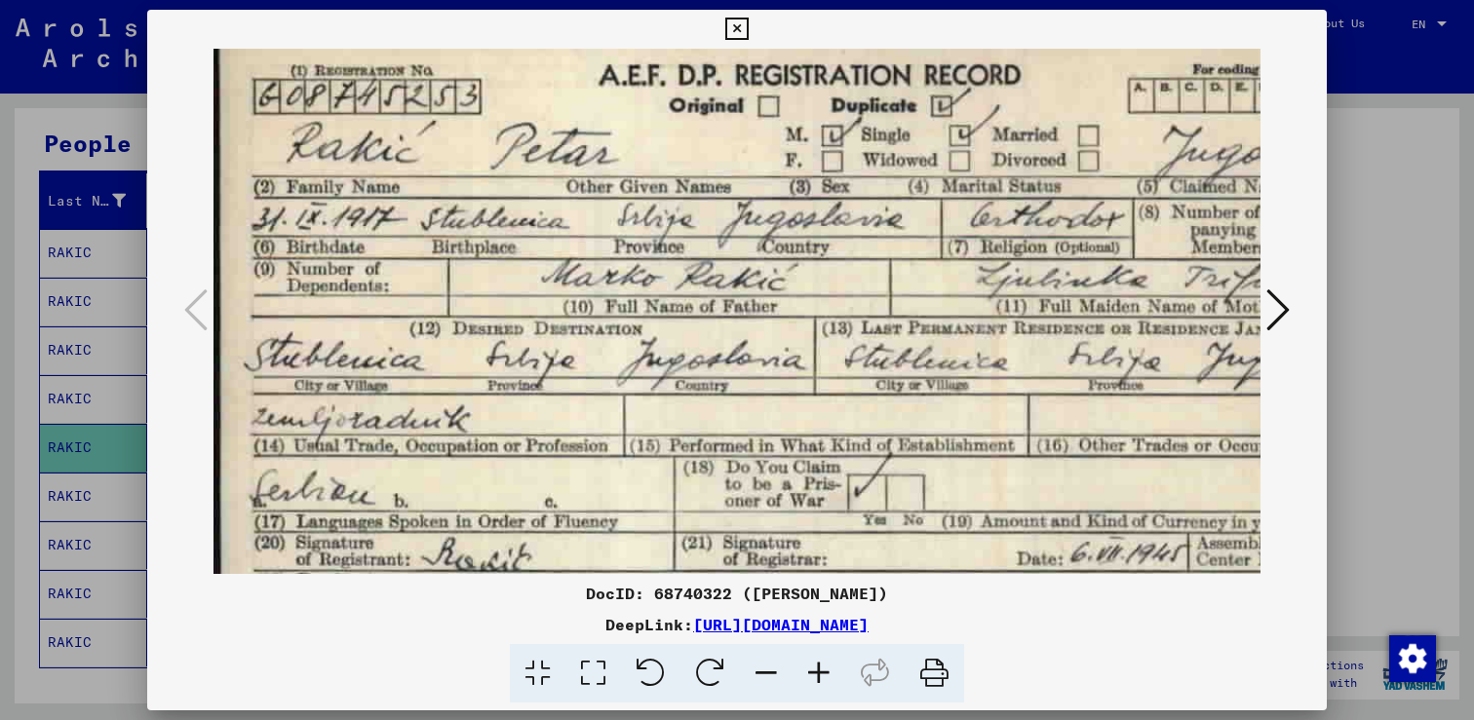
drag, startPoint x: 698, startPoint y: 404, endPoint x: 826, endPoint y: 381, distance: 129.8
click at [826, 376] on img at bounding box center [820, 400] width 1214 height 769
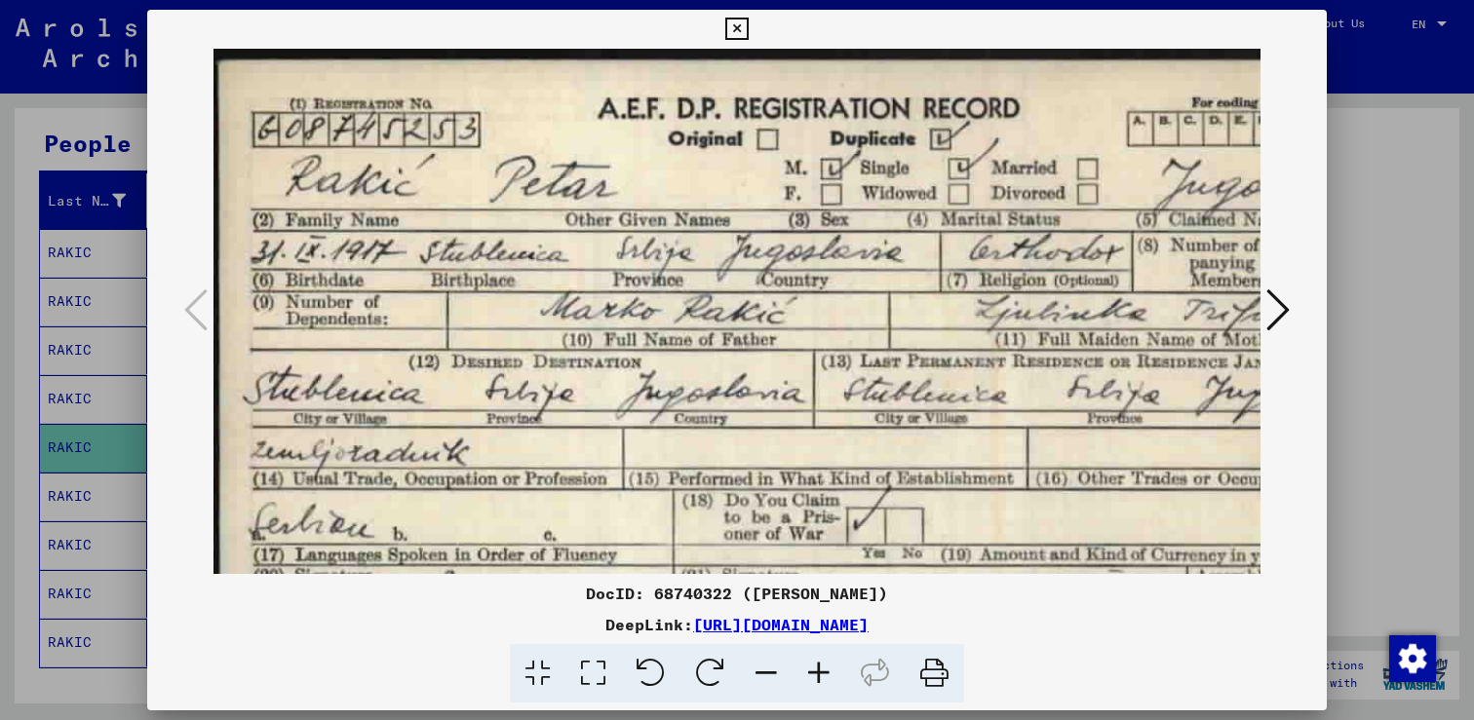
scroll to position [0, 3]
drag, startPoint x: 822, startPoint y: 244, endPoint x: 820, endPoint y: 335, distance: 91.6
click at [820, 335] on img at bounding box center [818, 433] width 1214 height 769
click at [1283, 303] on icon at bounding box center [1277, 310] width 23 height 47
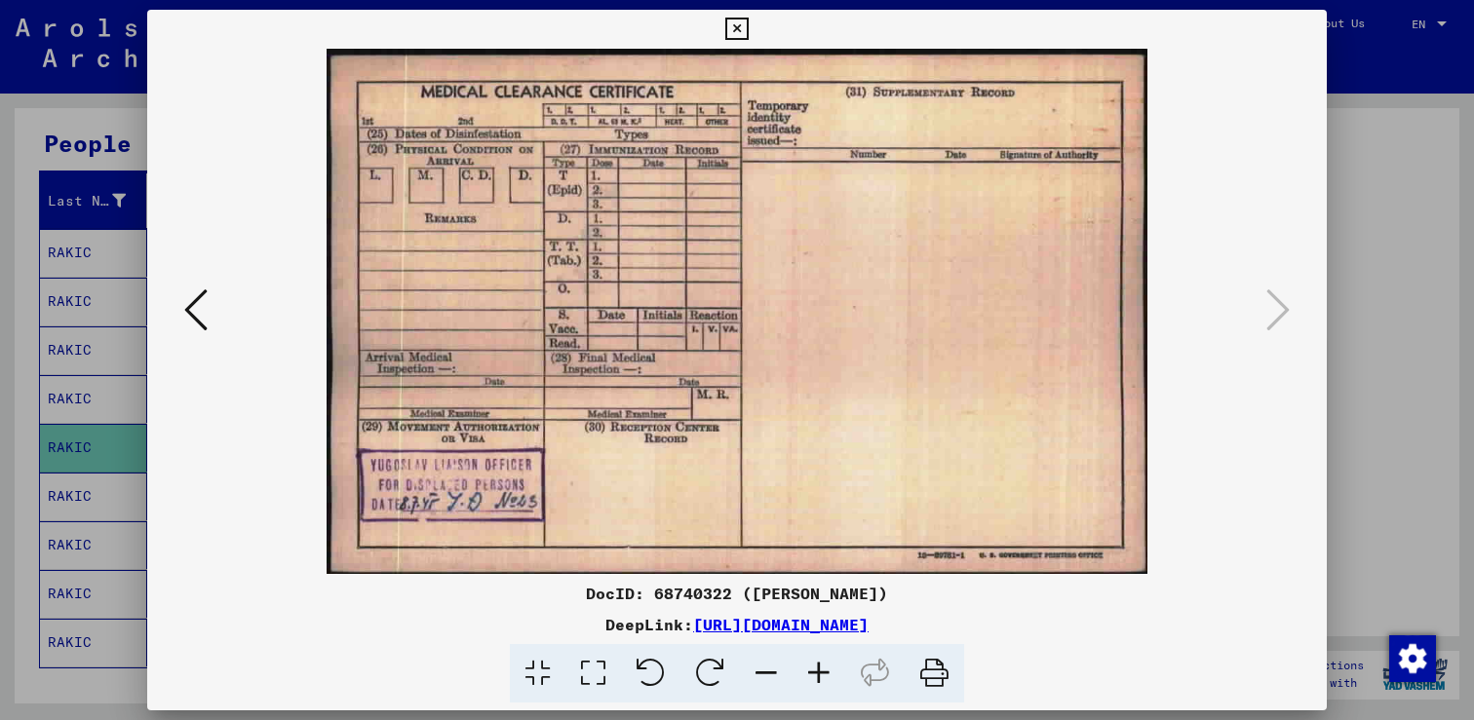
scroll to position [0, 0]
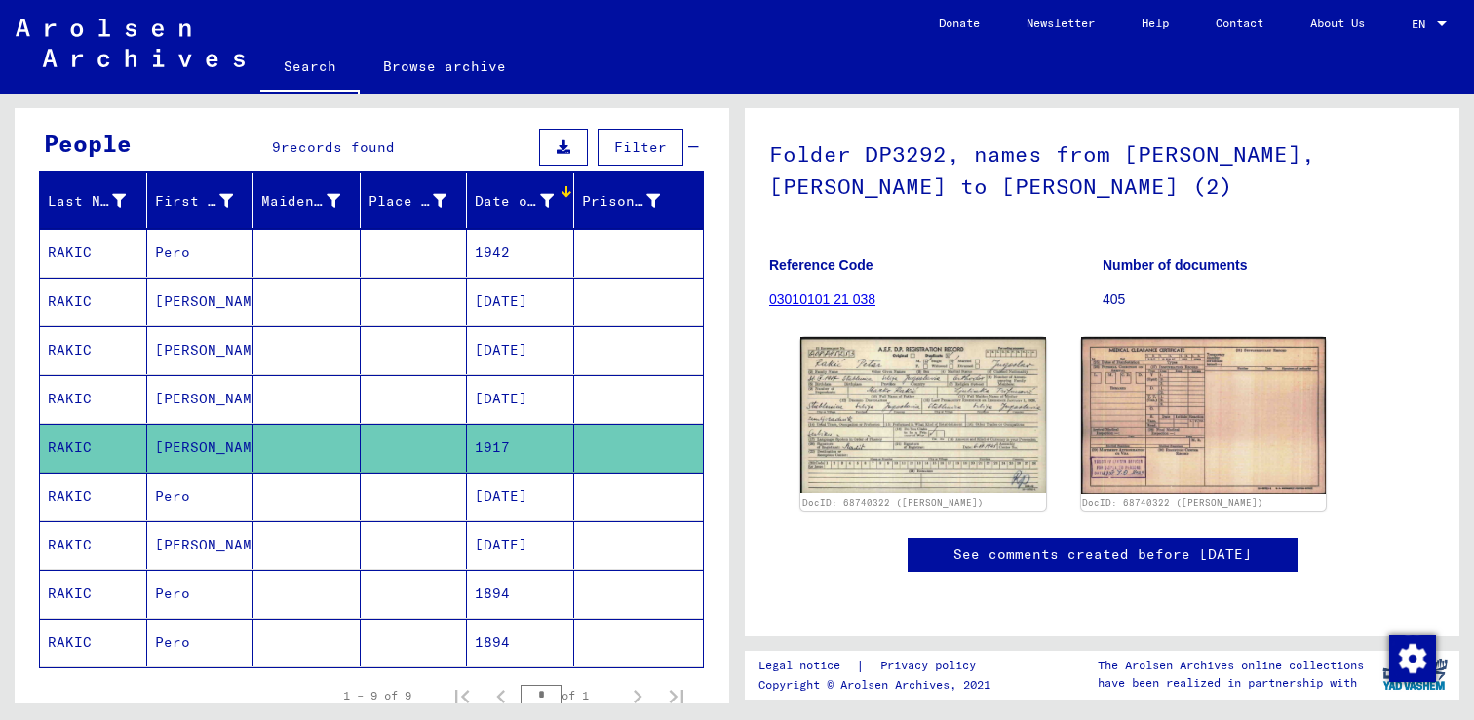
click at [90, 398] on mat-cell "RAKIC" at bounding box center [93, 399] width 107 height 48
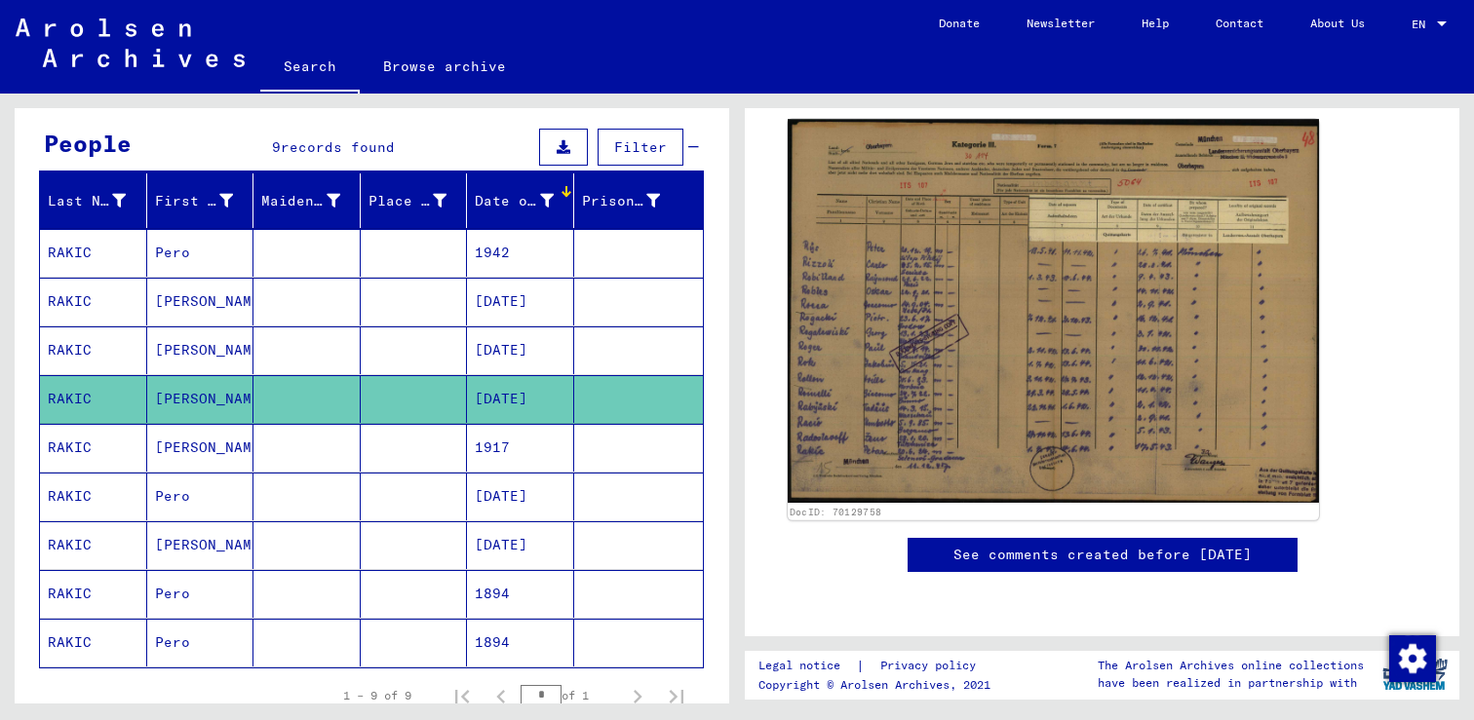
scroll to position [331, 0]
click at [998, 304] on img at bounding box center [1053, 311] width 531 height 384
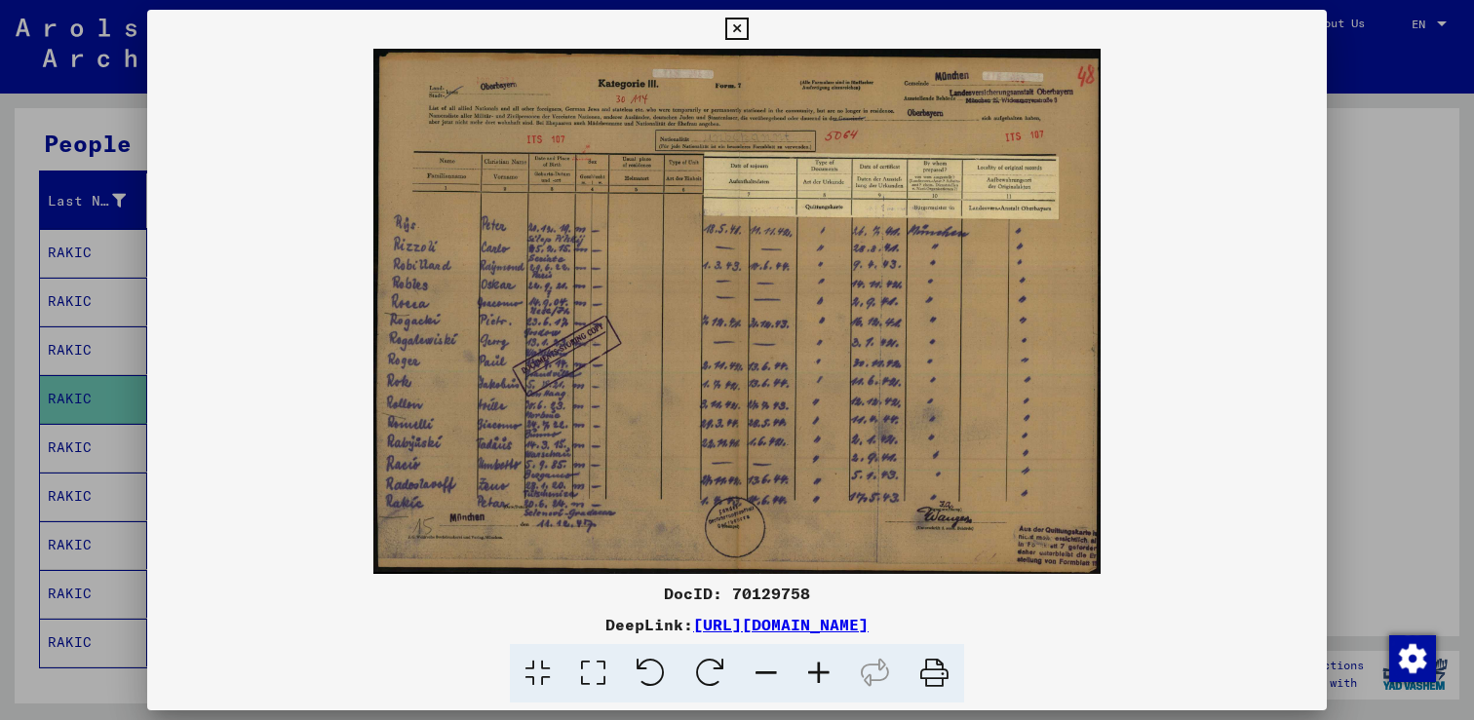
click at [830, 673] on icon at bounding box center [818, 673] width 53 height 59
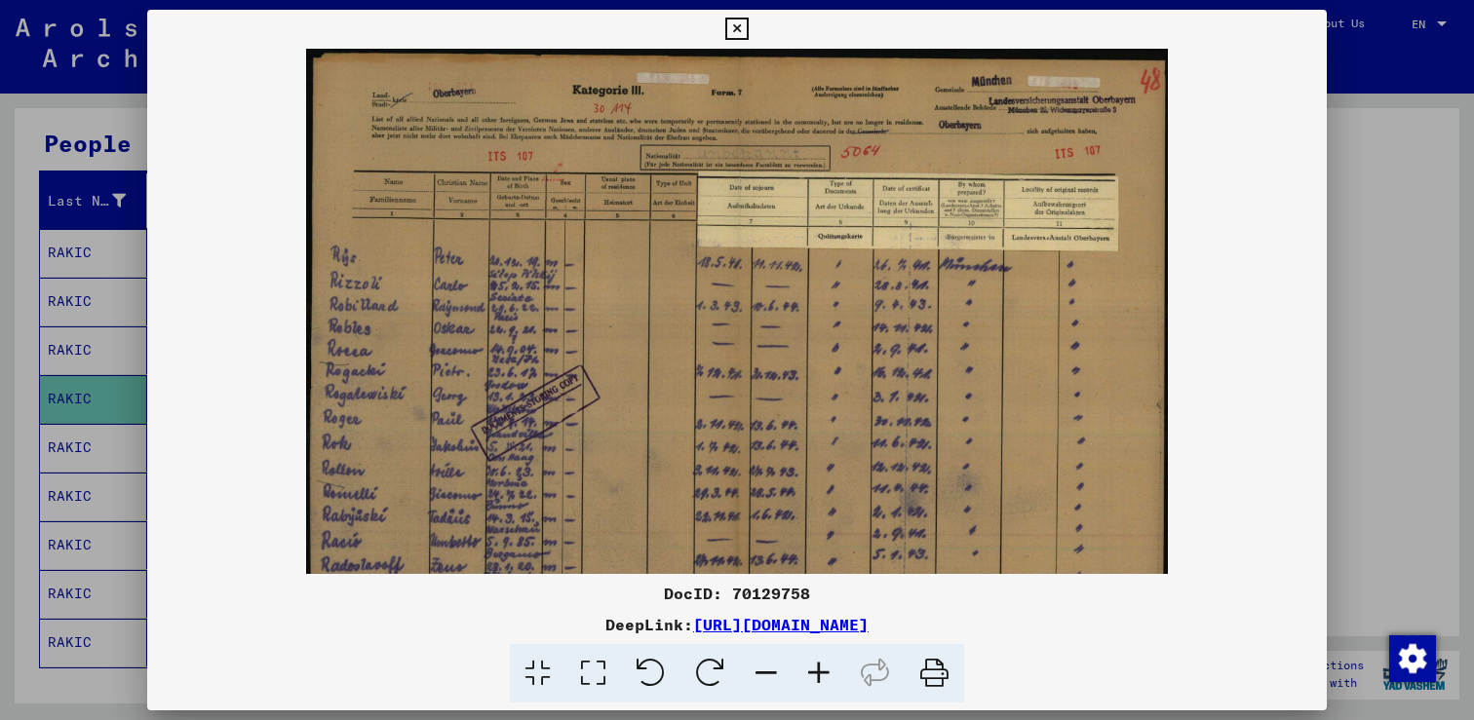
click at [830, 673] on icon at bounding box center [818, 673] width 53 height 59
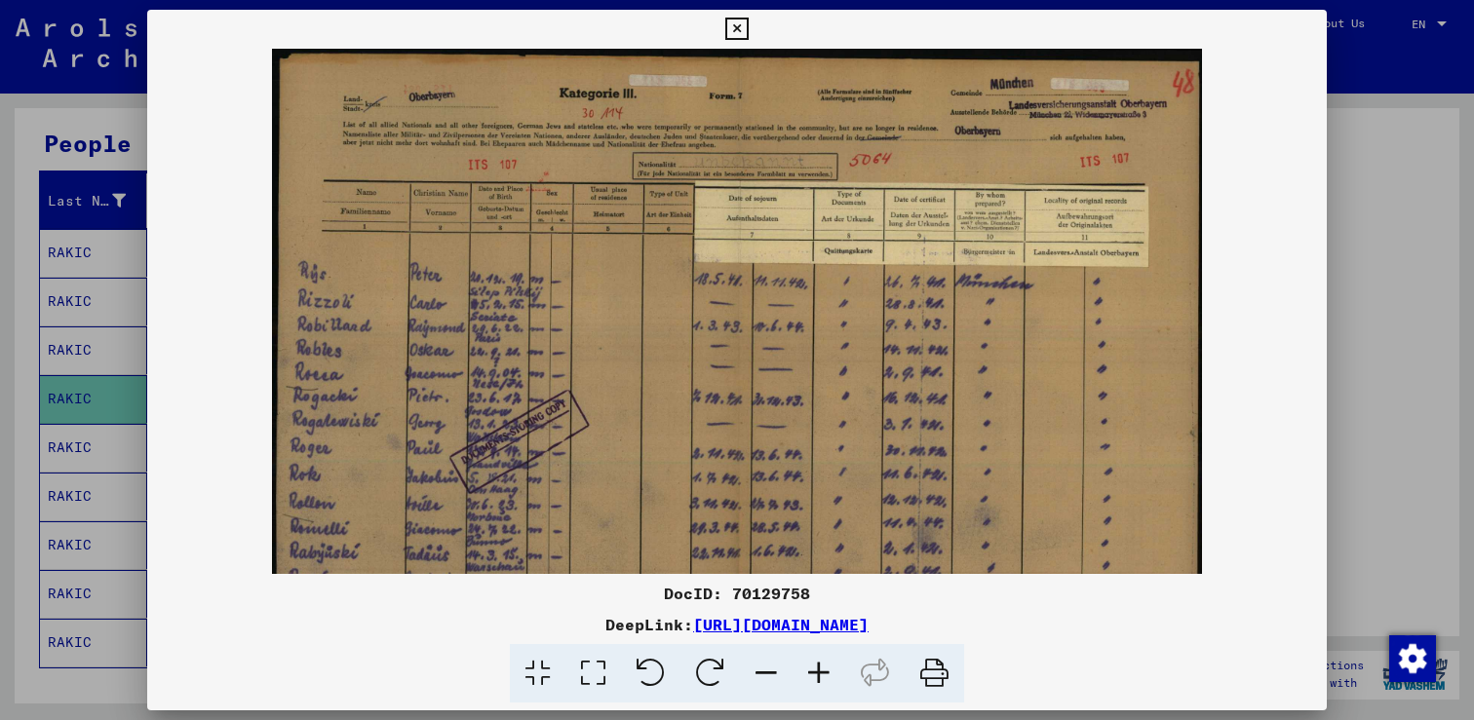
click at [830, 673] on icon at bounding box center [818, 673] width 53 height 59
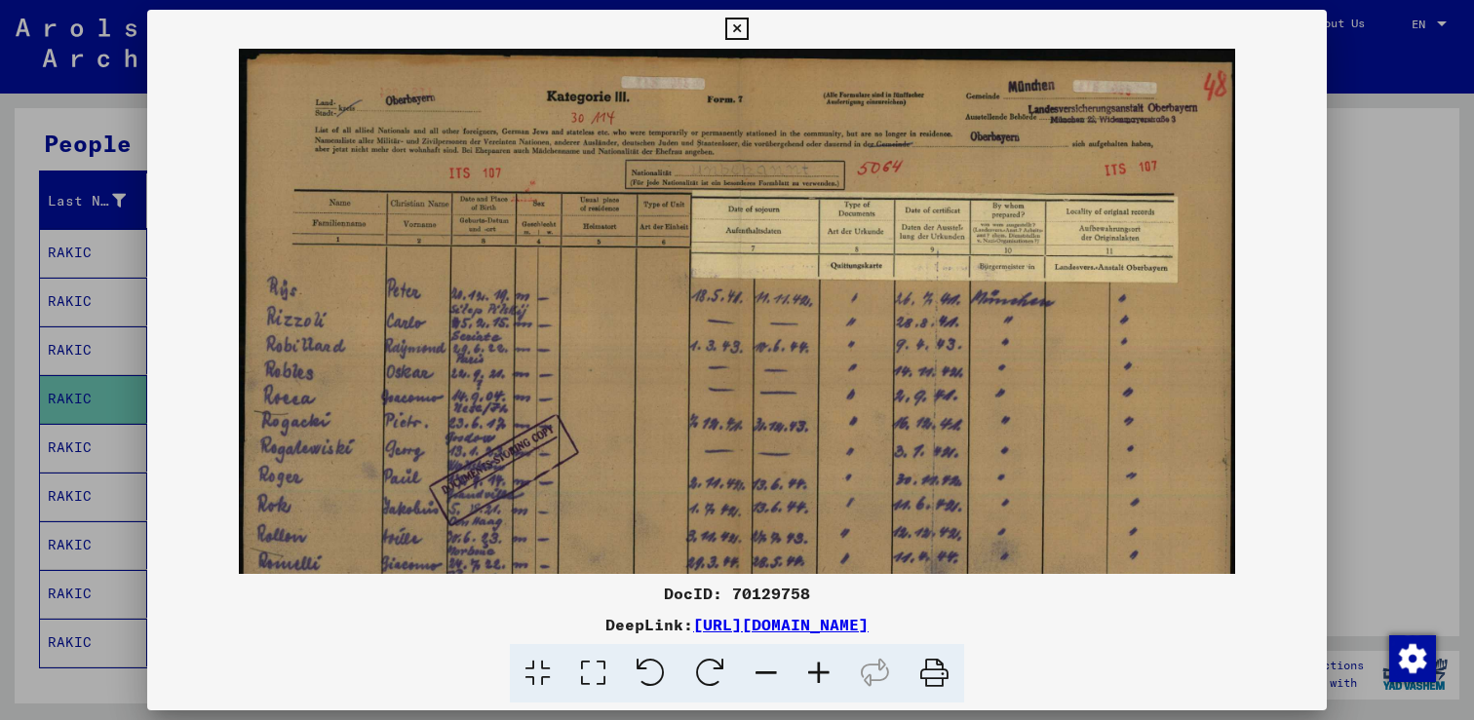
click at [830, 673] on icon at bounding box center [818, 673] width 53 height 59
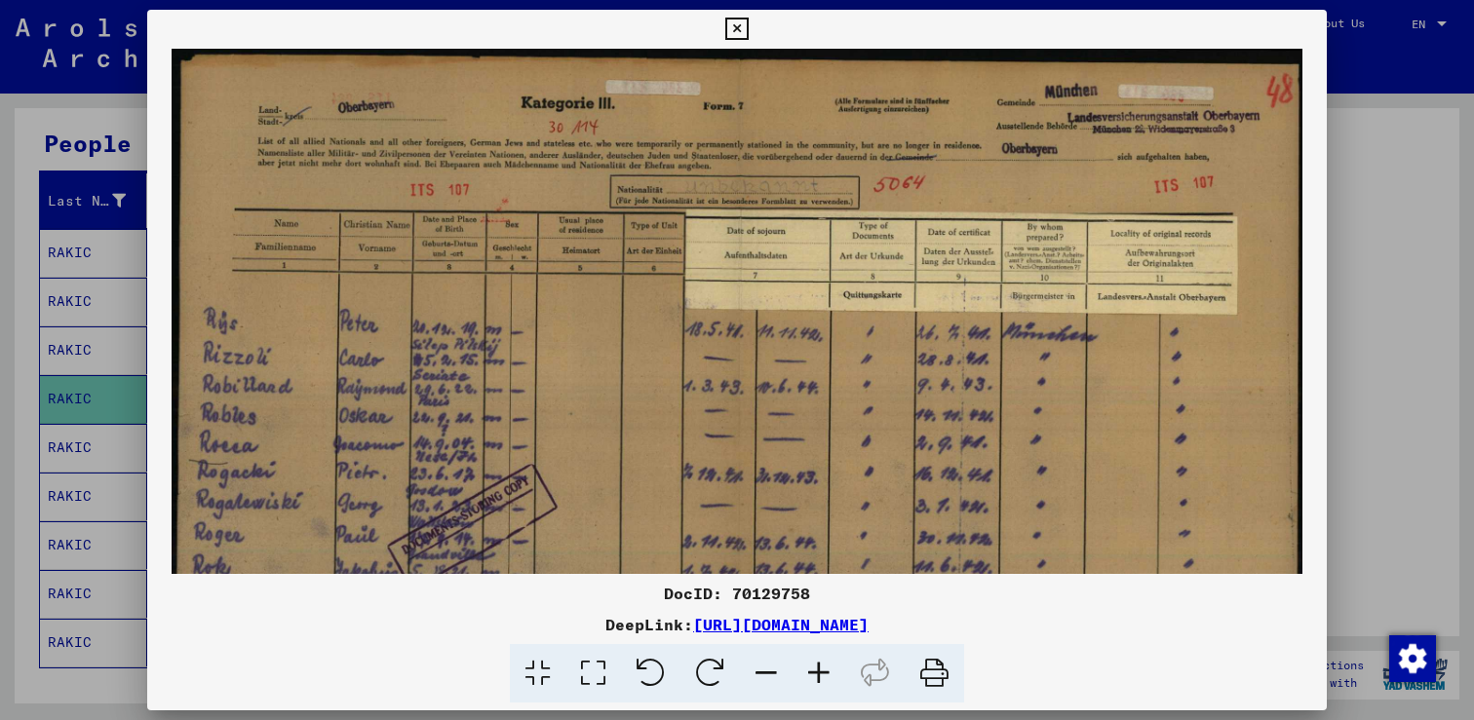
click at [830, 673] on icon at bounding box center [818, 673] width 53 height 59
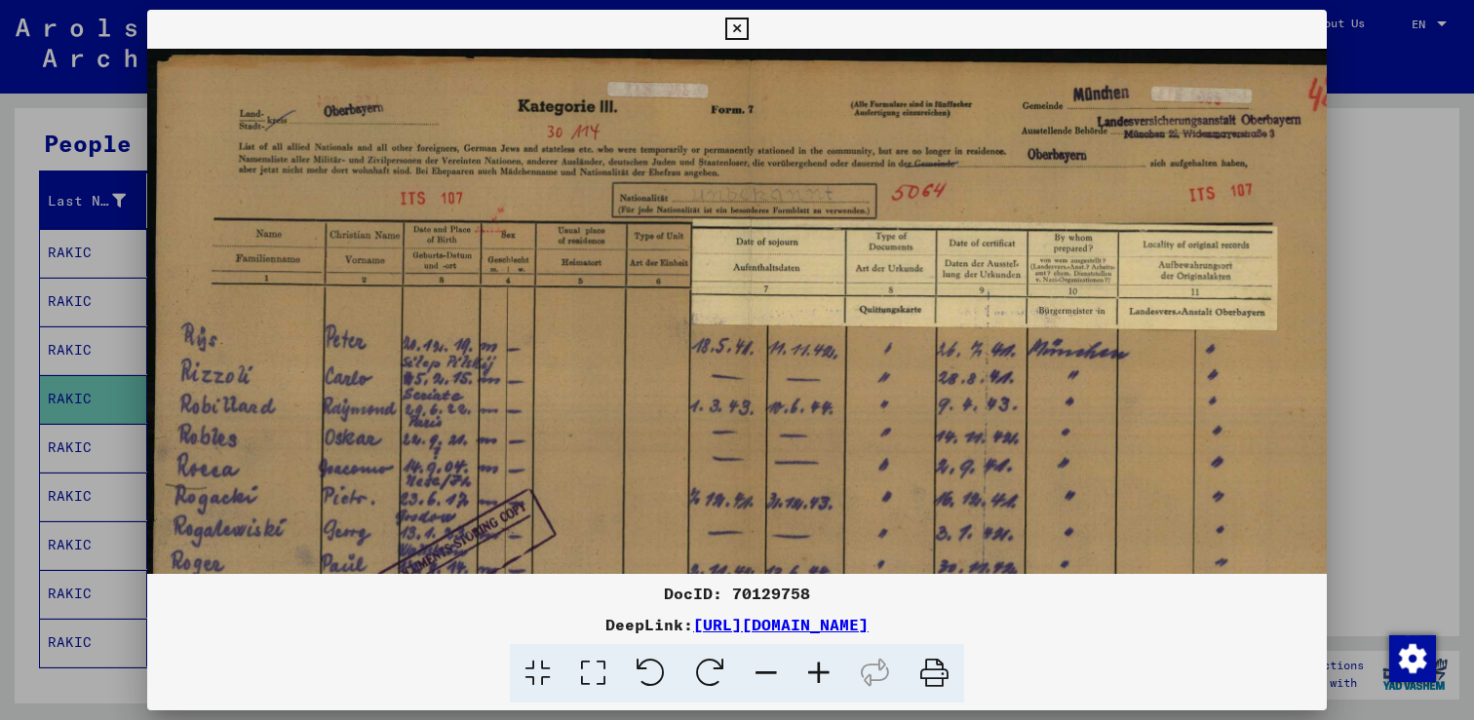
click at [830, 673] on icon at bounding box center [818, 673] width 53 height 59
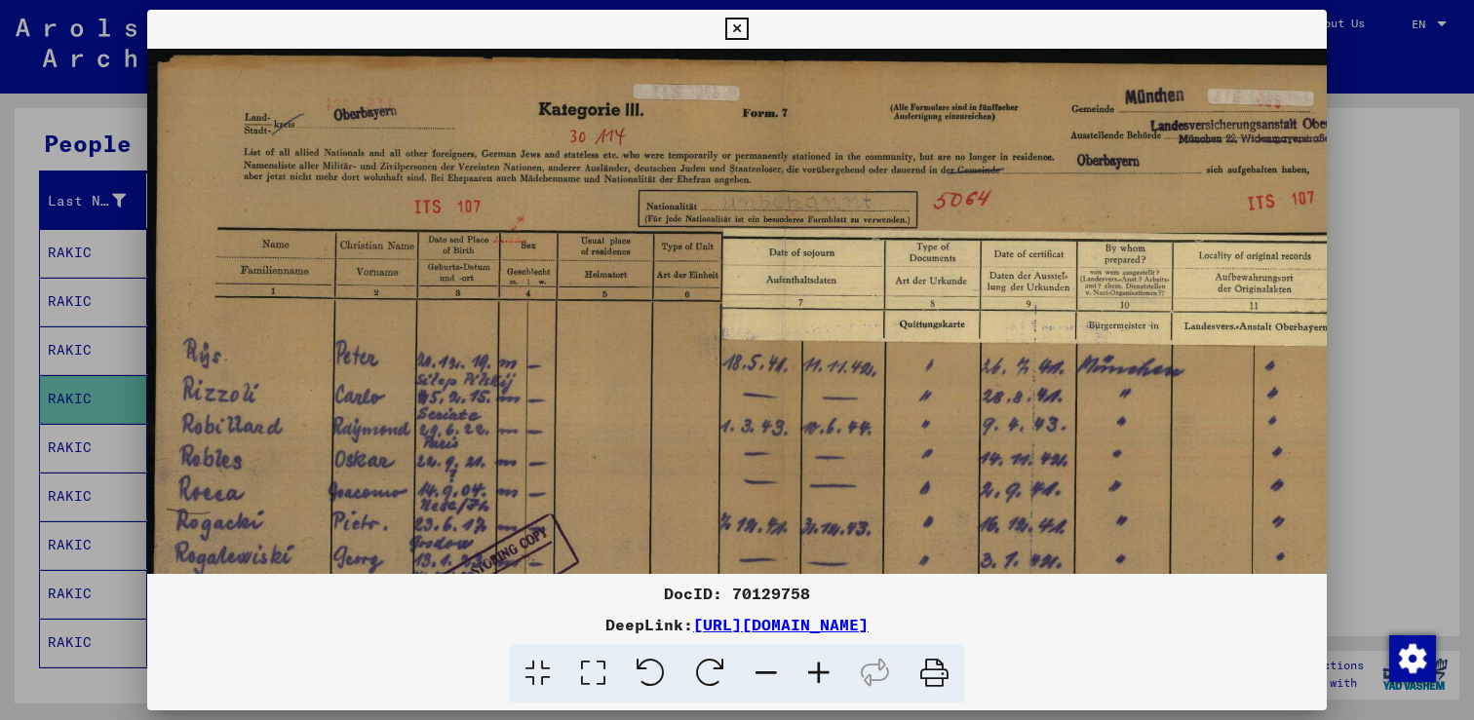
drag, startPoint x: 480, startPoint y: 407, endPoint x: 528, endPoint y: 407, distance: 48.7
click at [528, 407] on img at bounding box center [780, 506] width 1266 height 915
click at [814, 678] on icon at bounding box center [818, 673] width 53 height 59
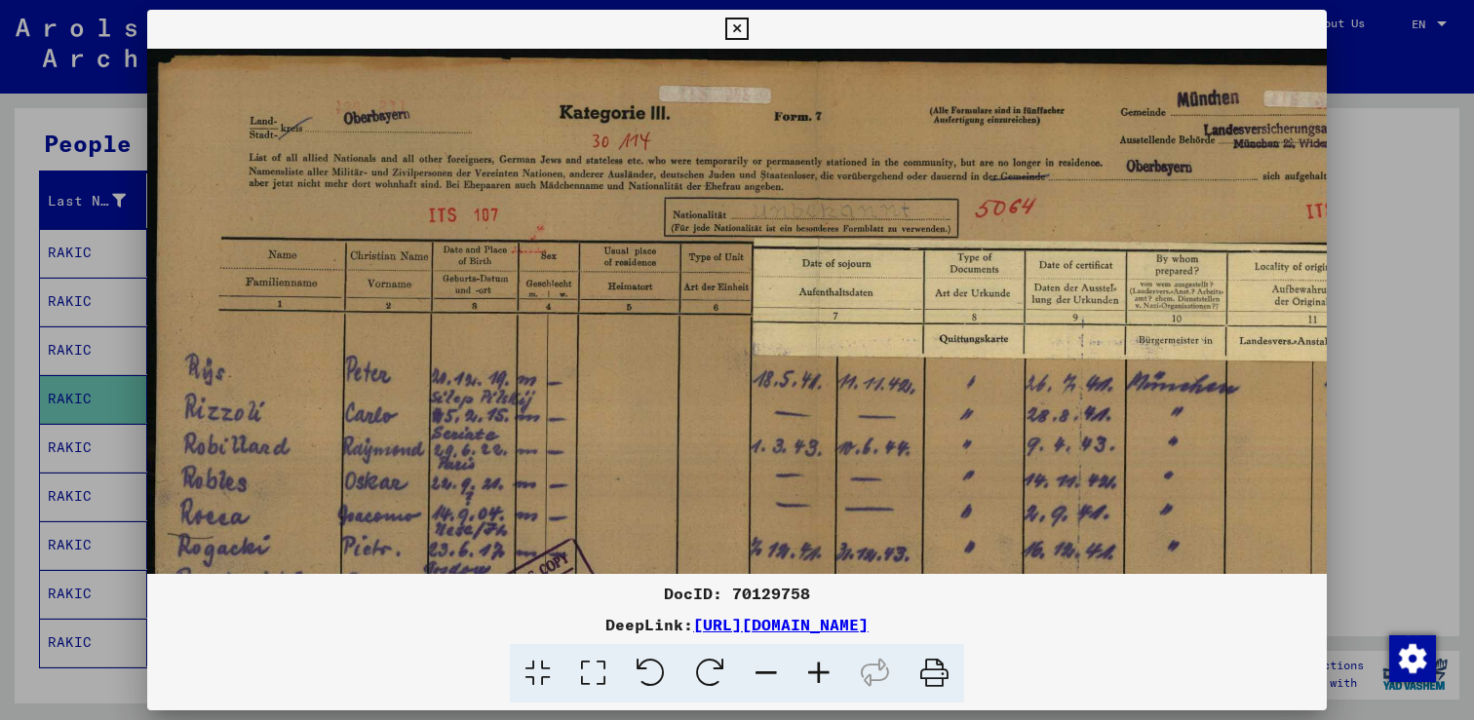
click at [814, 678] on icon at bounding box center [818, 673] width 53 height 59
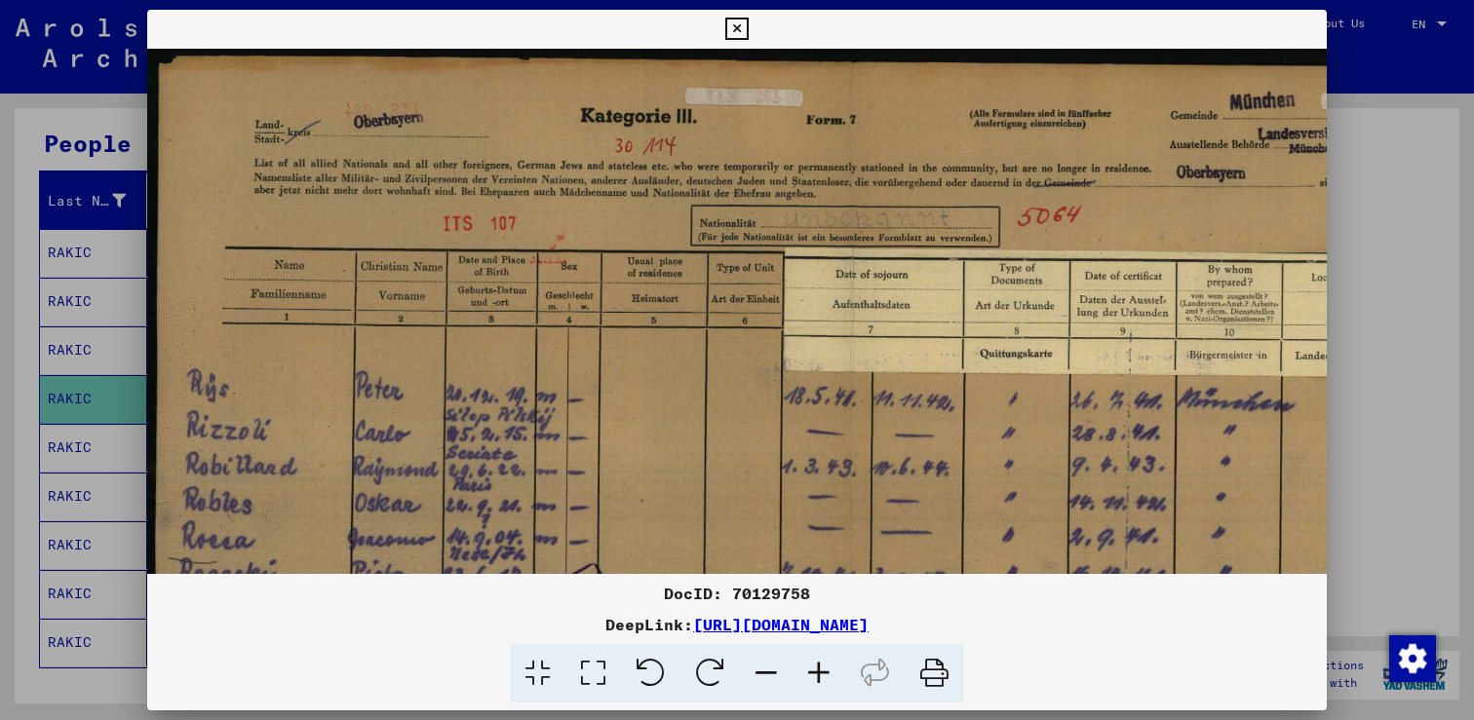
click at [814, 678] on icon at bounding box center [818, 673] width 53 height 59
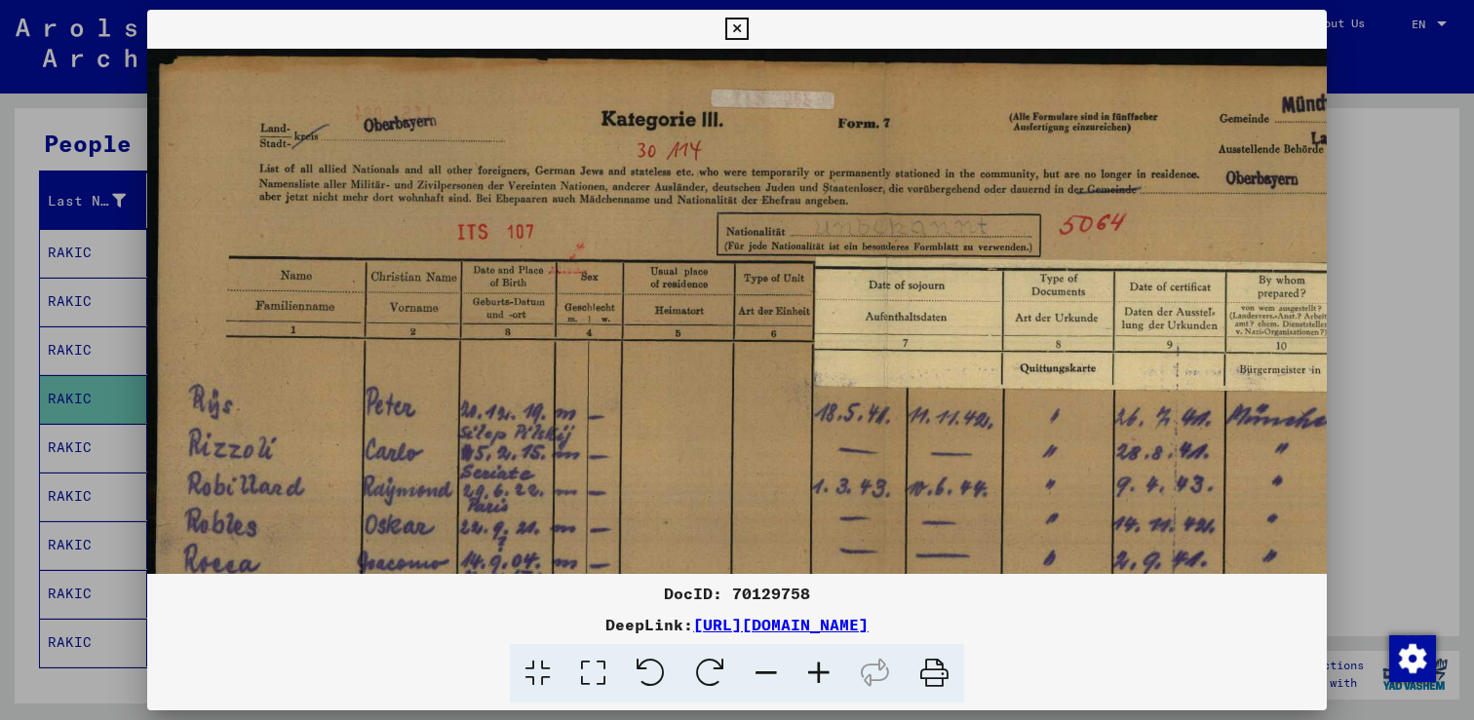
click at [814, 678] on icon at bounding box center [818, 673] width 53 height 59
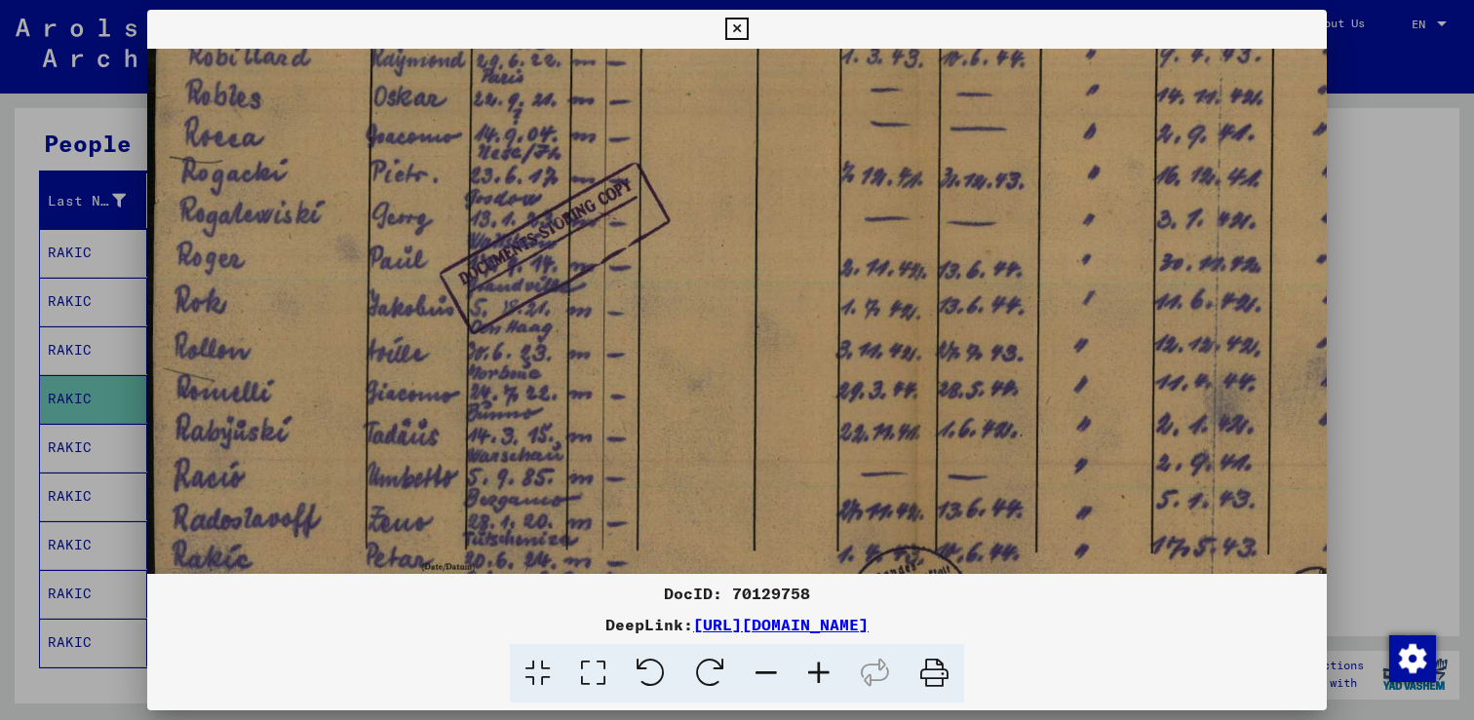
drag, startPoint x: 464, startPoint y: 436, endPoint x: 467, endPoint y: -36, distance: 471.7
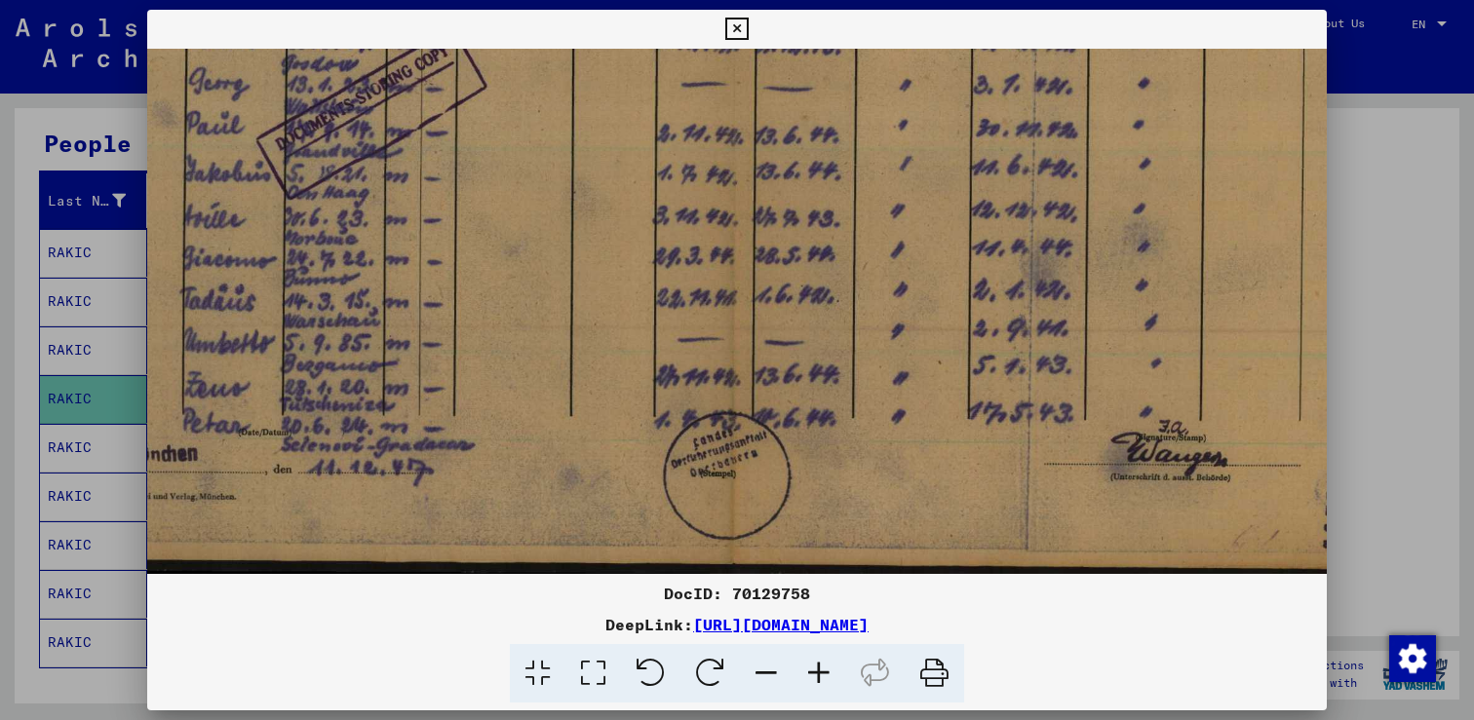
scroll to position [585, 185]
drag, startPoint x: 463, startPoint y: 202, endPoint x: 279, endPoint y: 34, distance: 249.1
click at [279, 34] on div "DocID: 70129758 DeepLink: [URL][DOMAIN_NAME]" at bounding box center [736, 357] width 1179 height 694
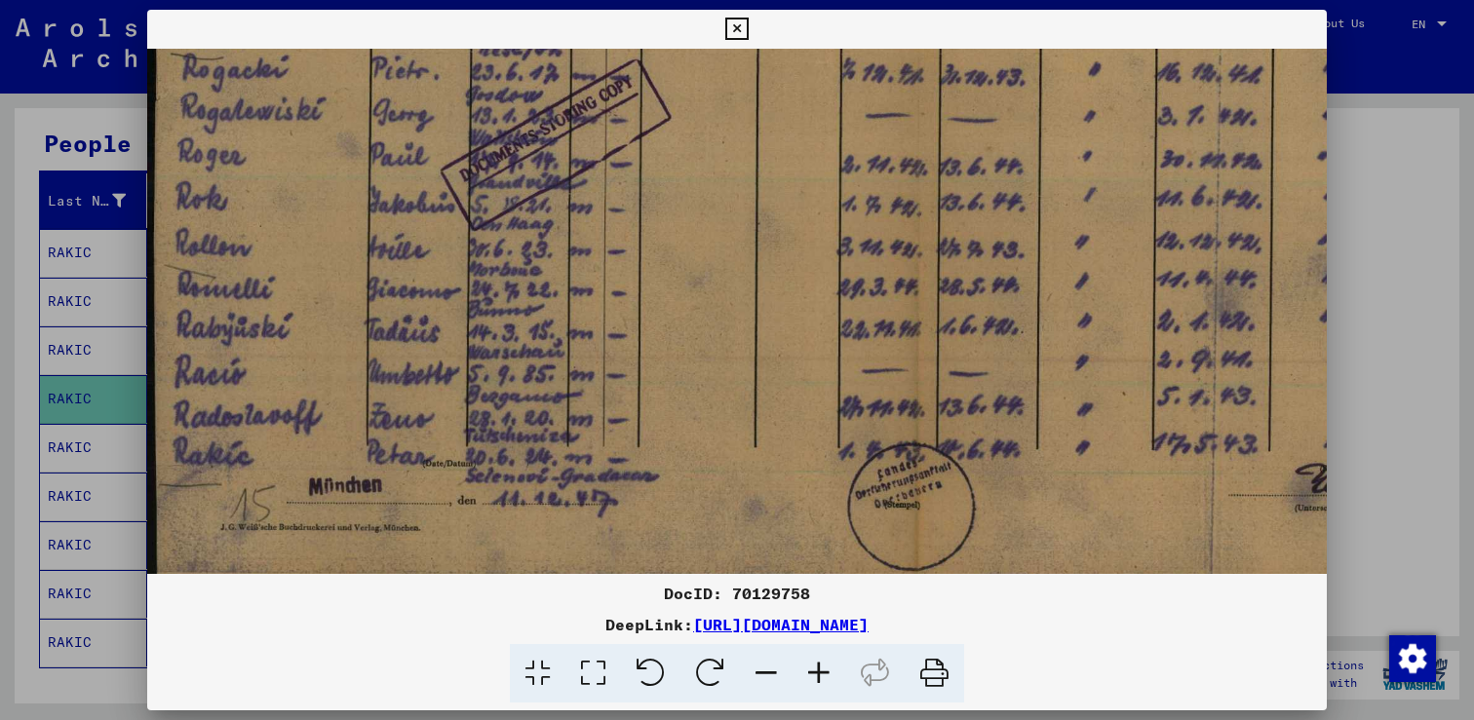
scroll to position [521, 2]
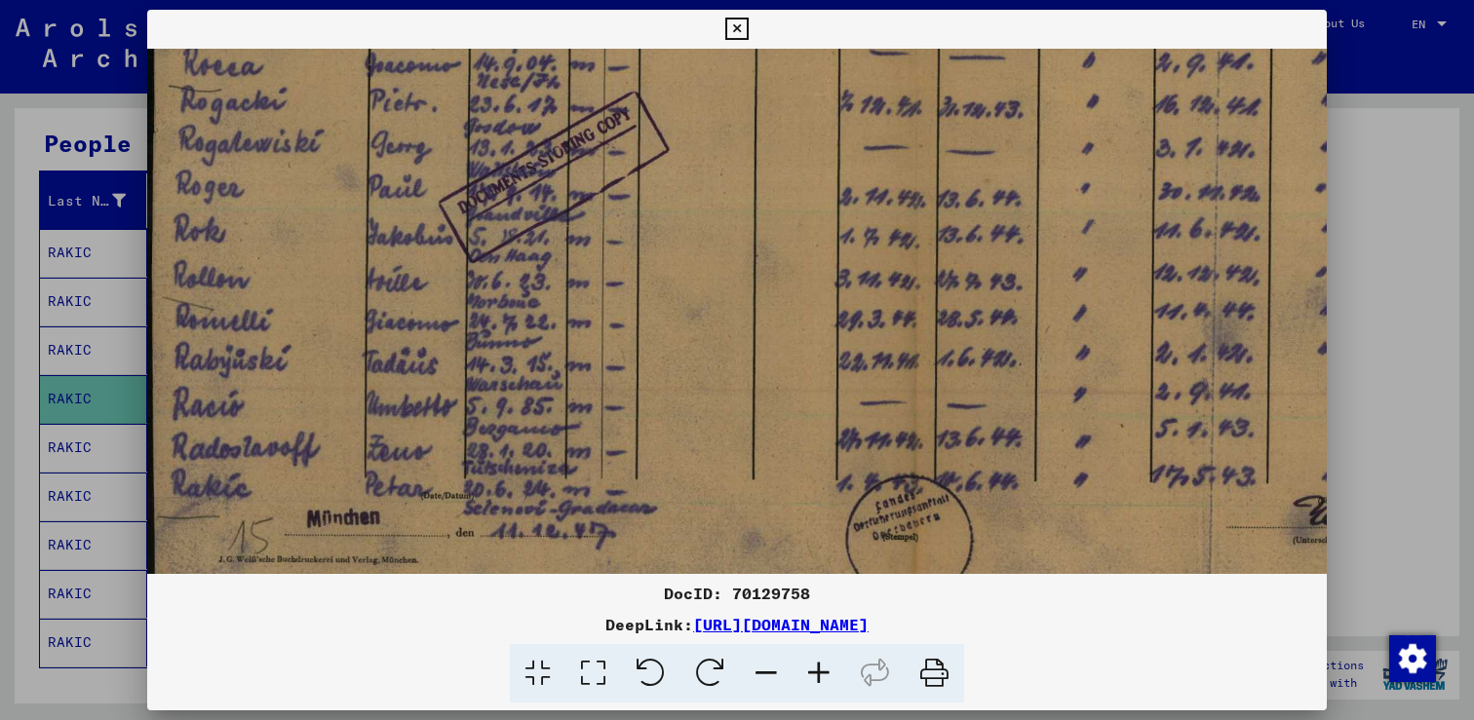
drag, startPoint x: 596, startPoint y: 367, endPoint x: 1008, endPoint y: 431, distance: 417.1
click at [1008, 431] on img at bounding box center [913, 82] width 1536 height 1110
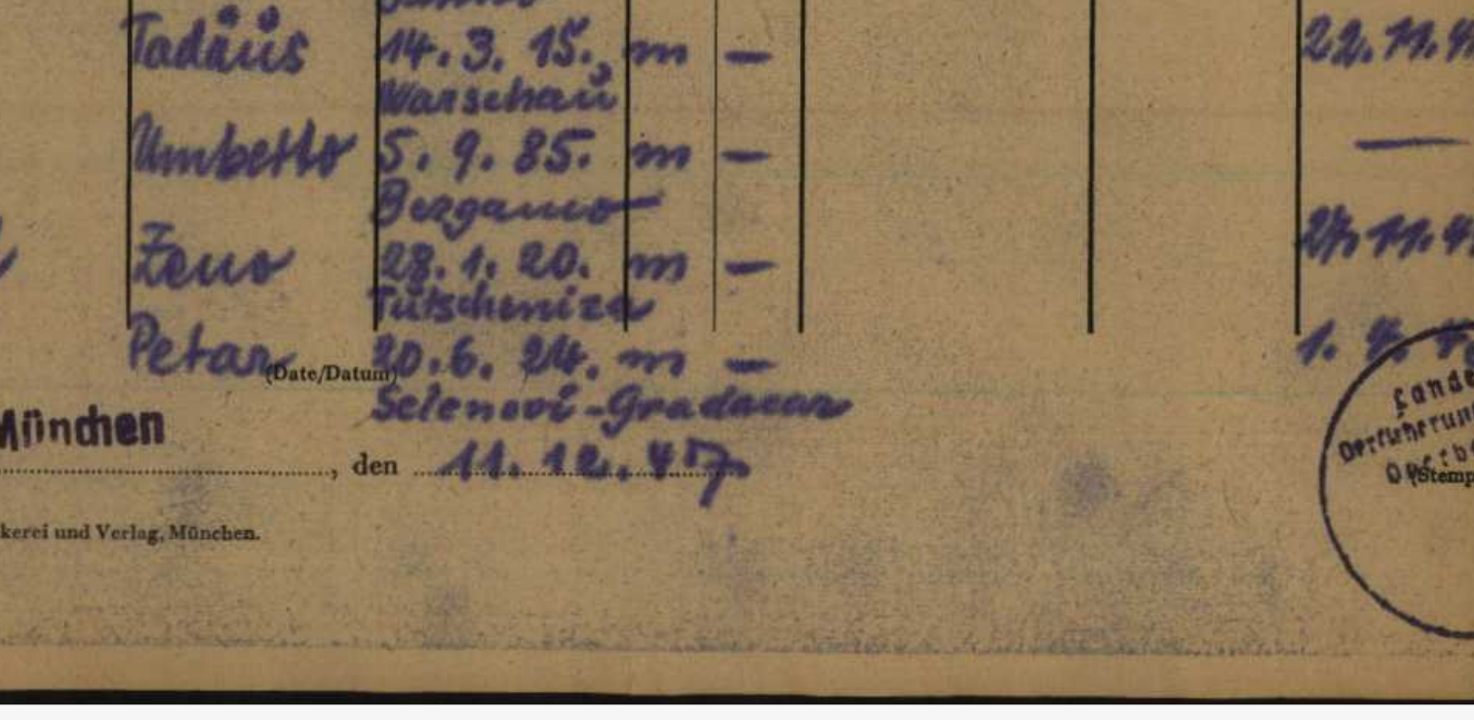
scroll to position [581, 0]
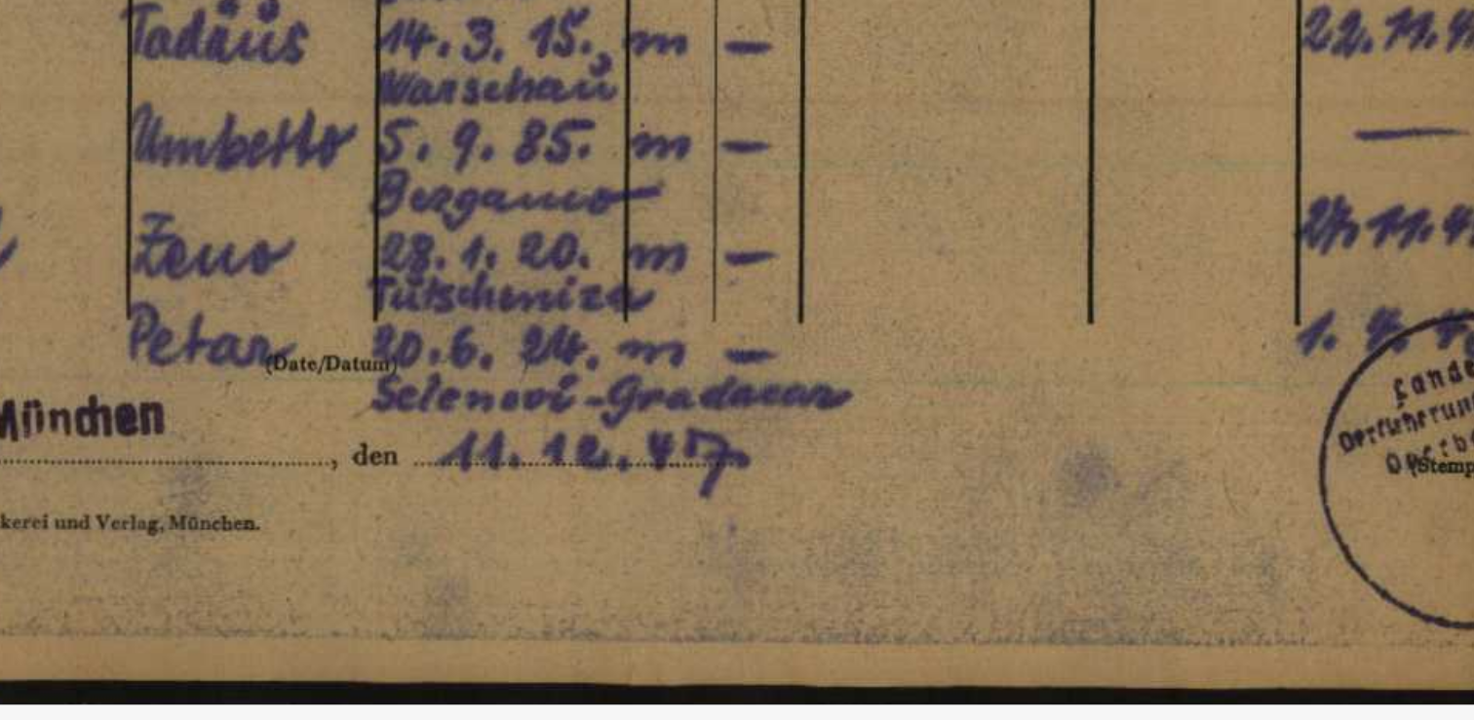
drag, startPoint x: 510, startPoint y: 516, endPoint x: 603, endPoint y: 456, distance: 110.9
click at [603, 456] on img at bounding box center [915, 23] width 1536 height 1110
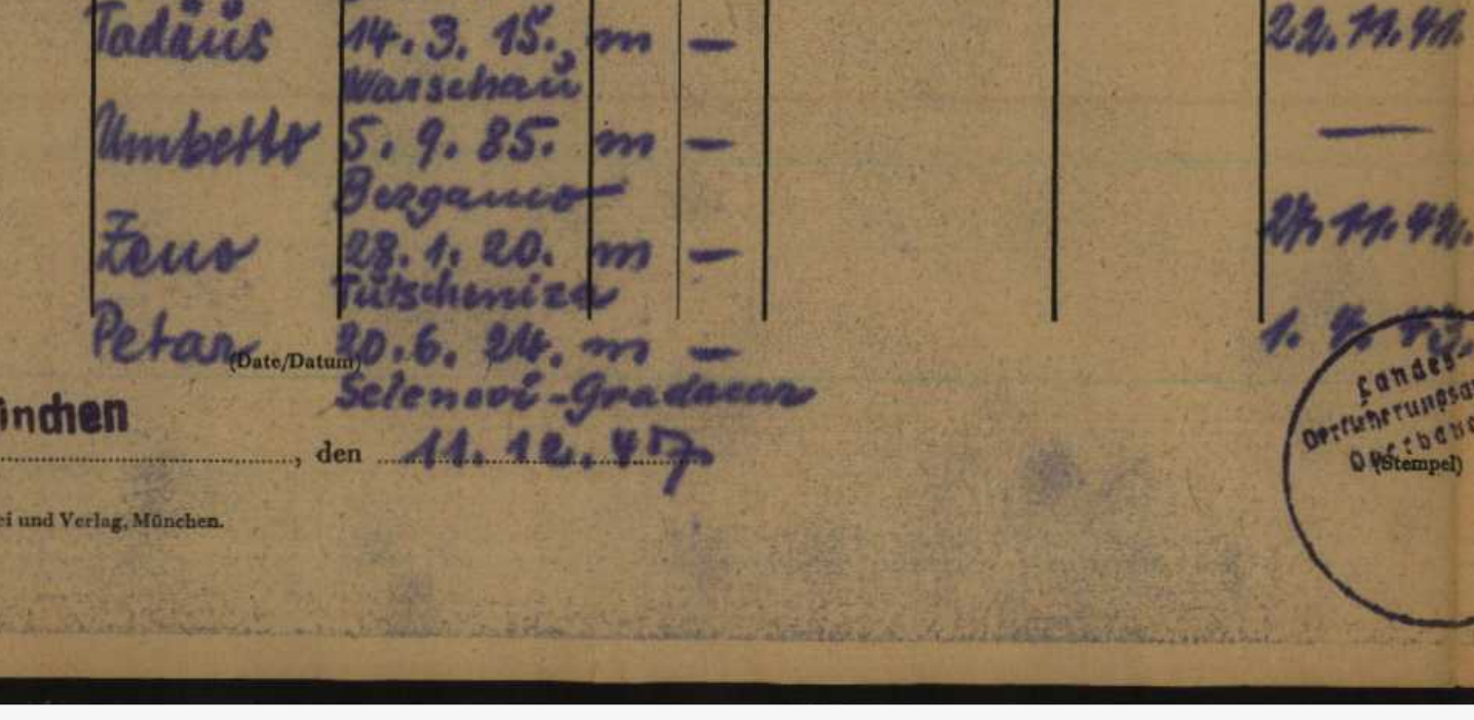
scroll to position [579, 80]
drag, startPoint x: 520, startPoint y: 448, endPoint x: 632, endPoint y: 437, distance: 111.7
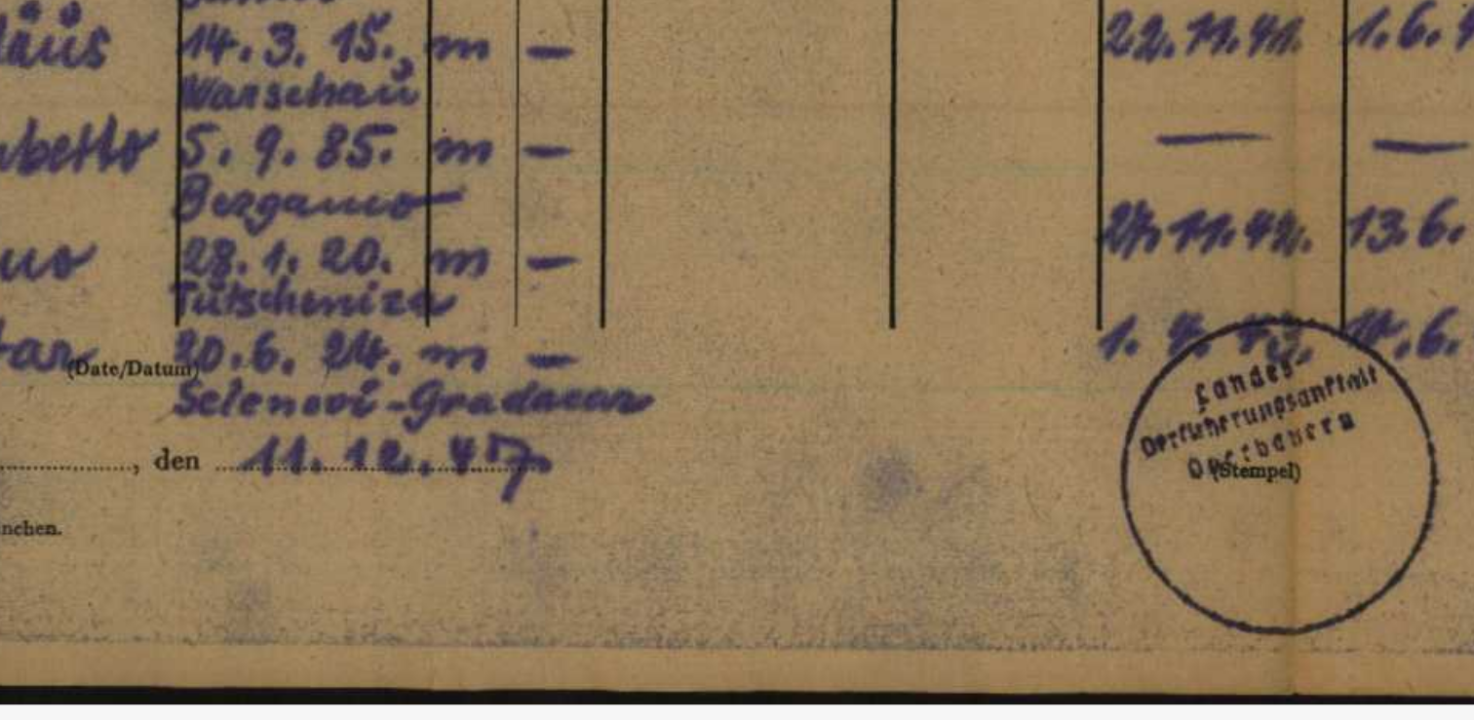
click at [642, 437] on img at bounding box center [835, 25] width 1536 height 1110
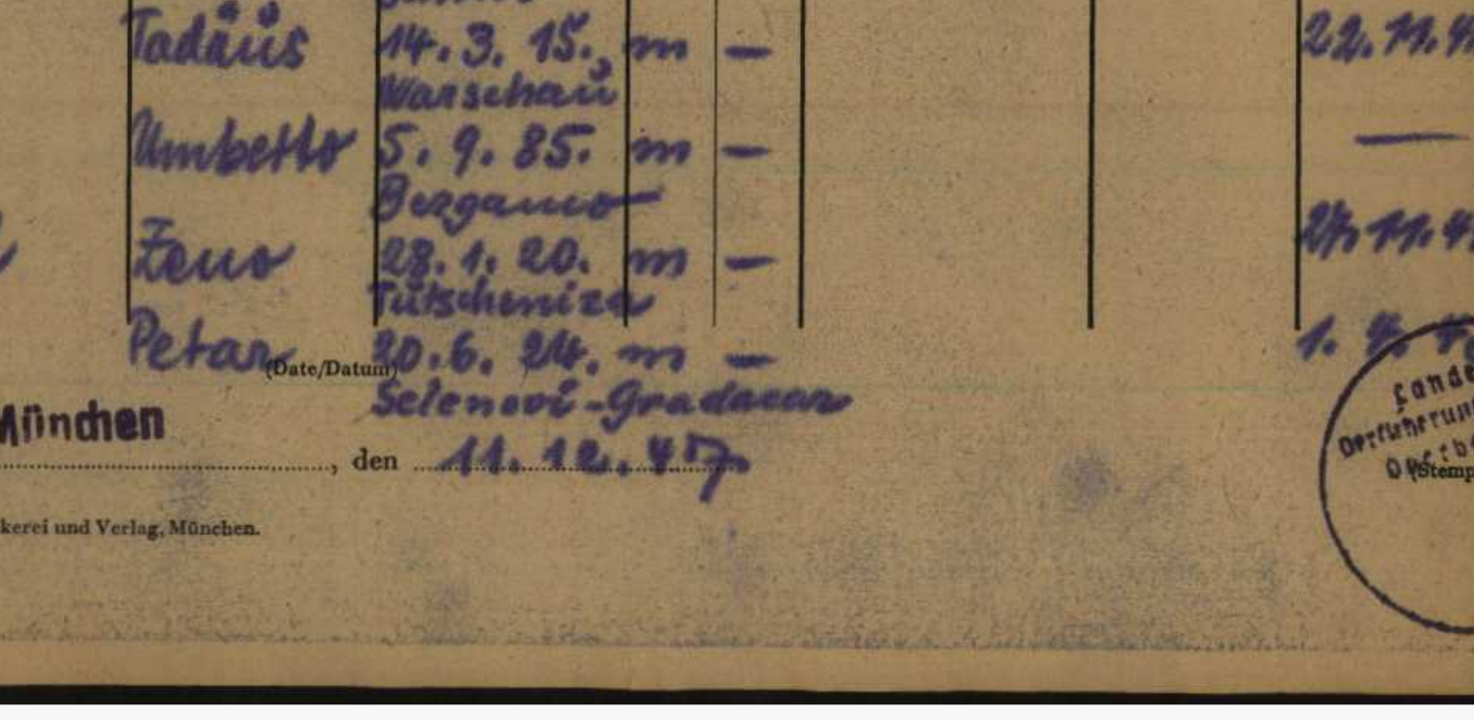
drag, startPoint x: 631, startPoint y: 437, endPoint x: 795, endPoint y: 437, distance: 164.7
click at [795, 437] on img at bounding box center [915, 25] width 1536 height 1110
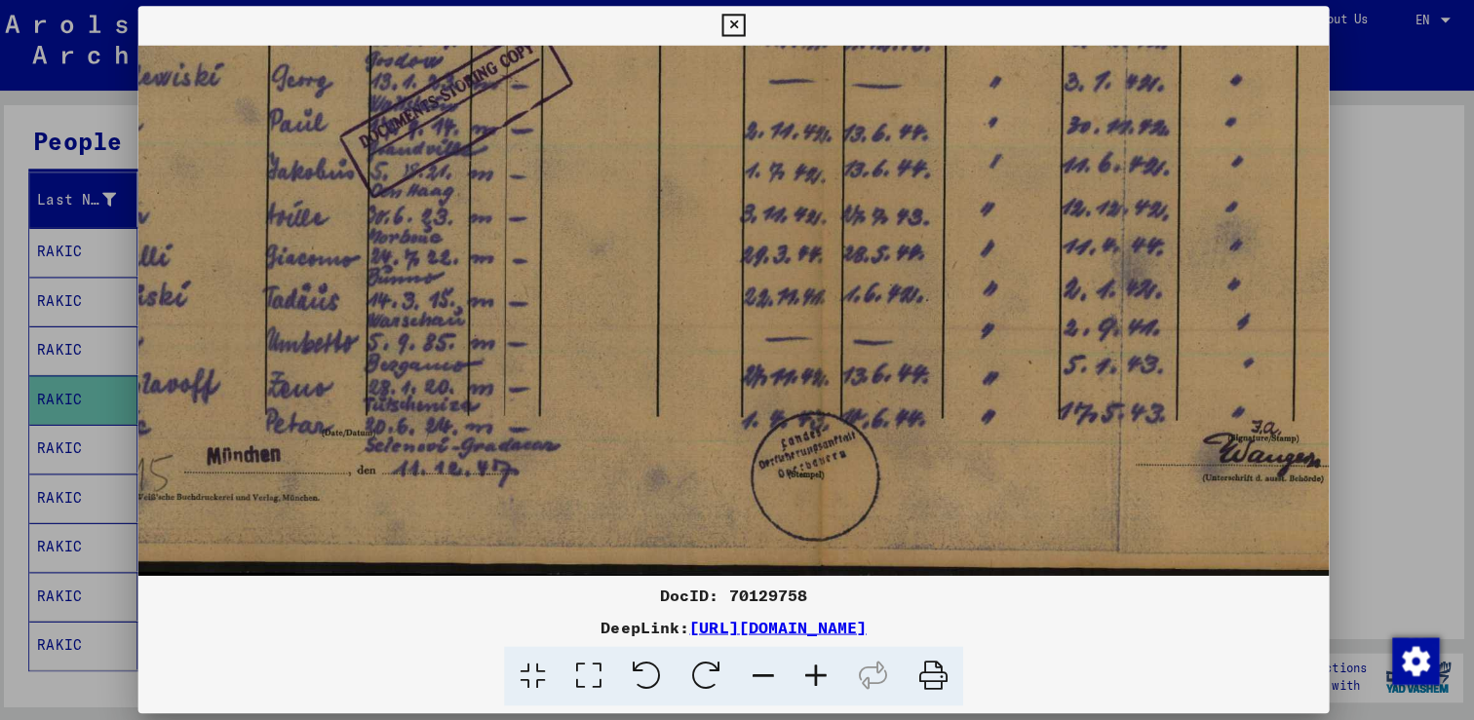
scroll to position [585, 0]
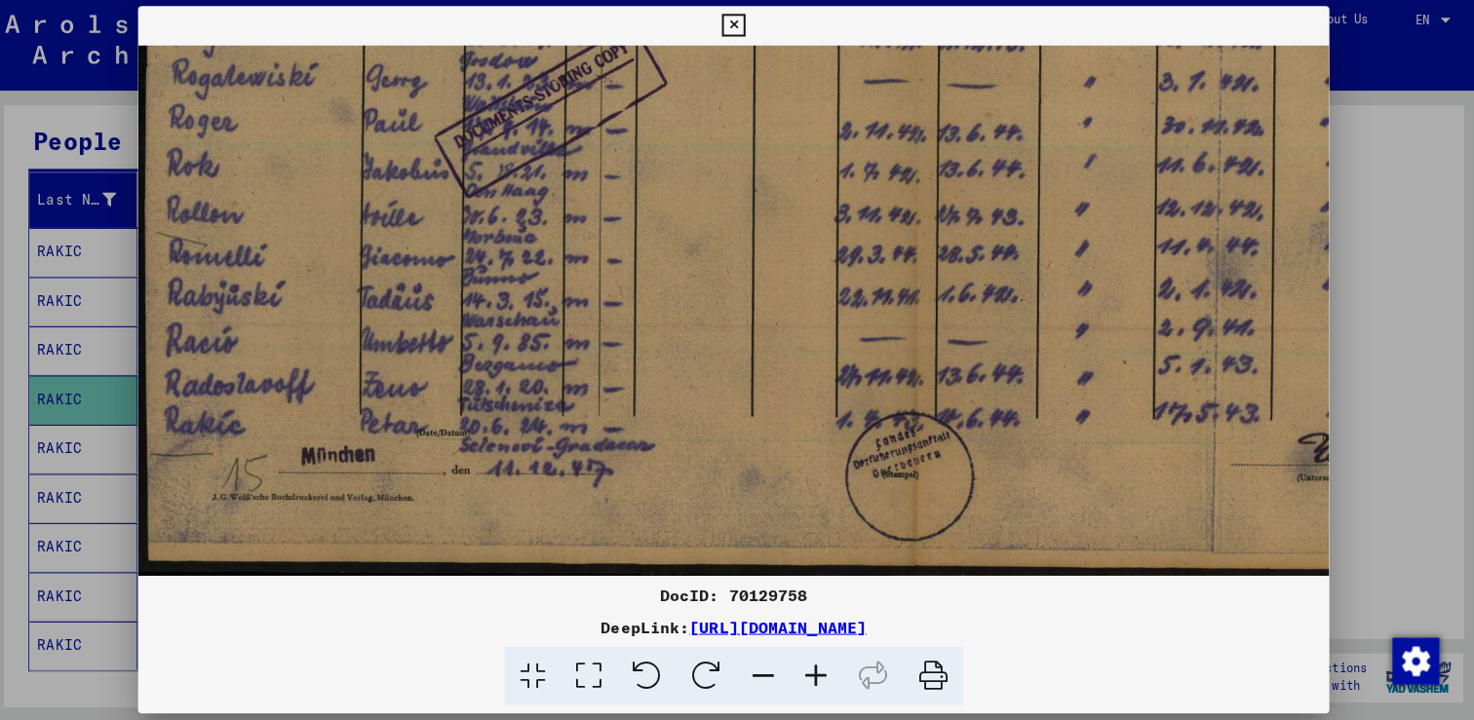
drag, startPoint x: 948, startPoint y: 284, endPoint x: 1043, endPoint y: 204, distance: 123.8
click at [1043, 204] on img at bounding box center [915, 19] width 1536 height 1110
click at [748, 24] on icon at bounding box center [736, 29] width 22 height 23
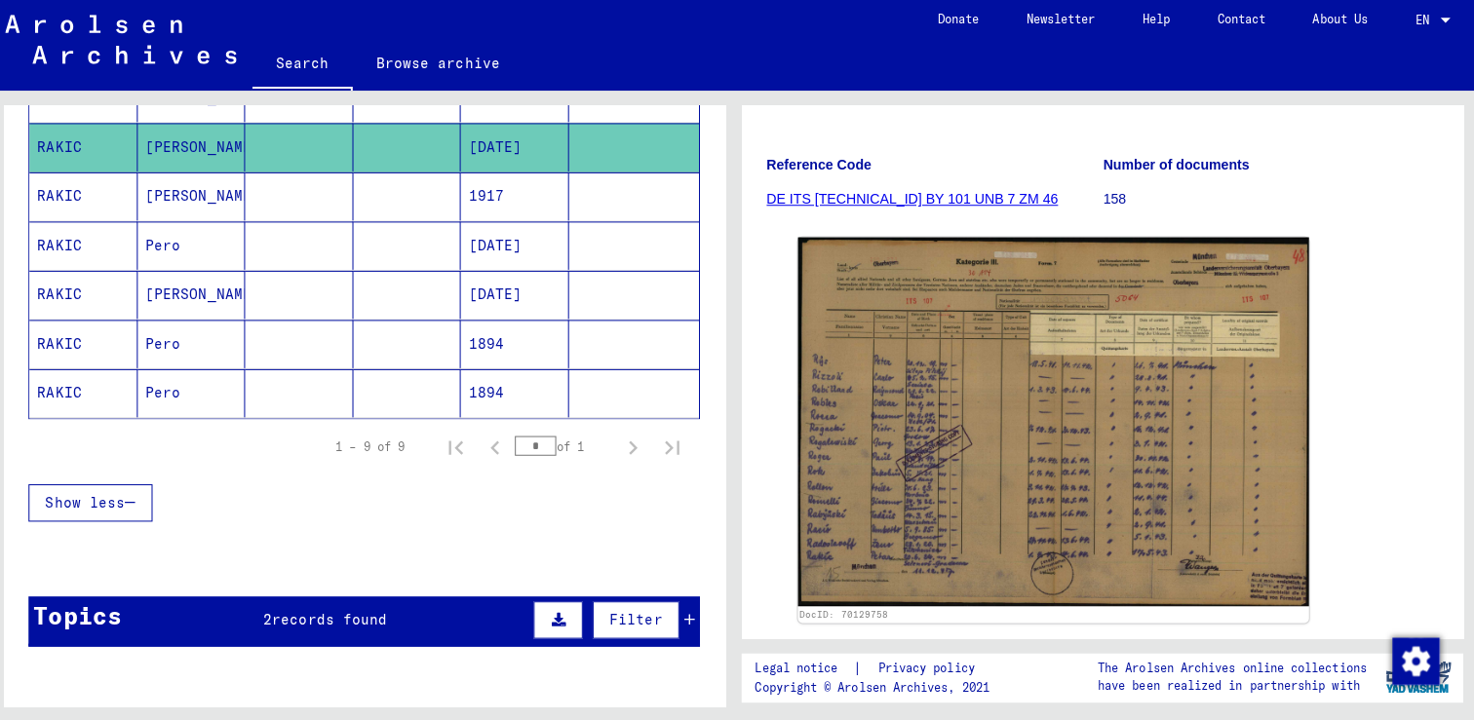
scroll to position [210, 0]
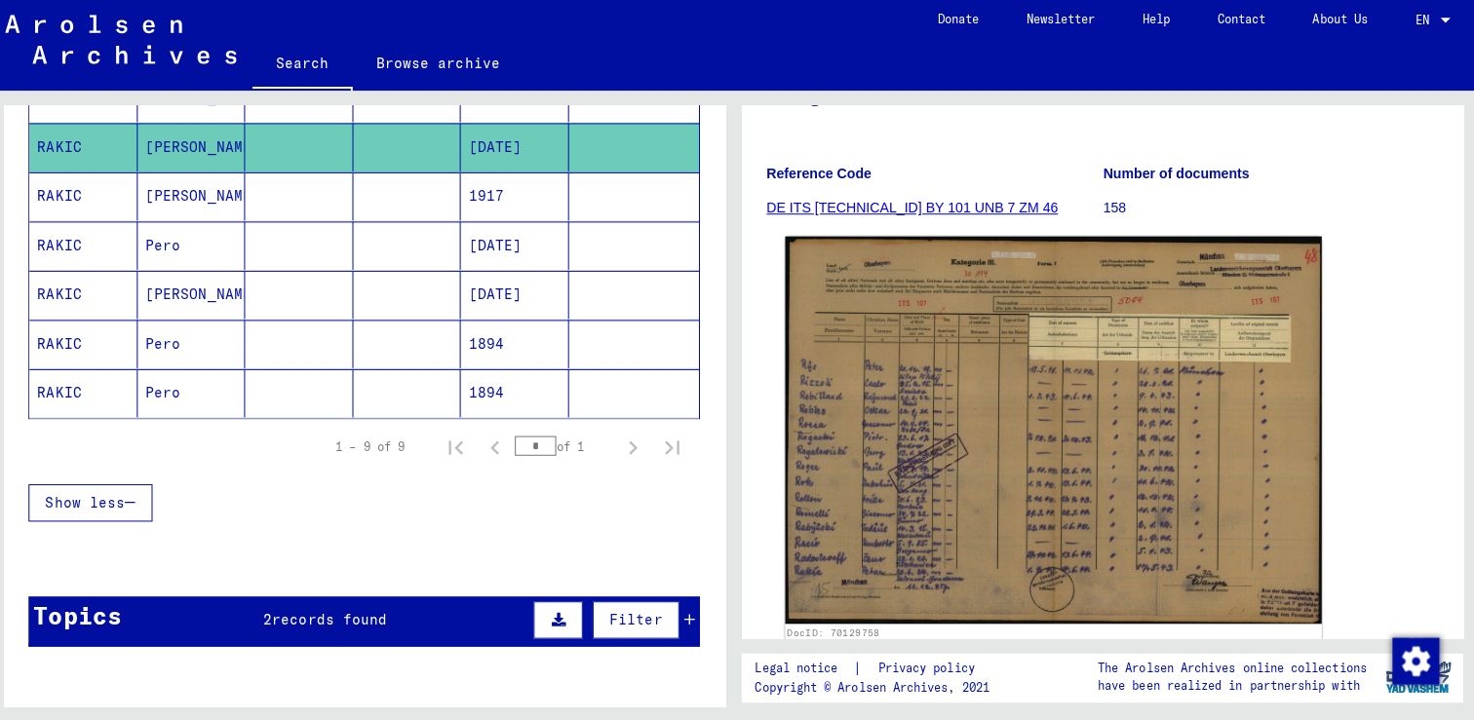
click at [1131, 557] on img at bounding box center [1053, 430] width 531 height 384
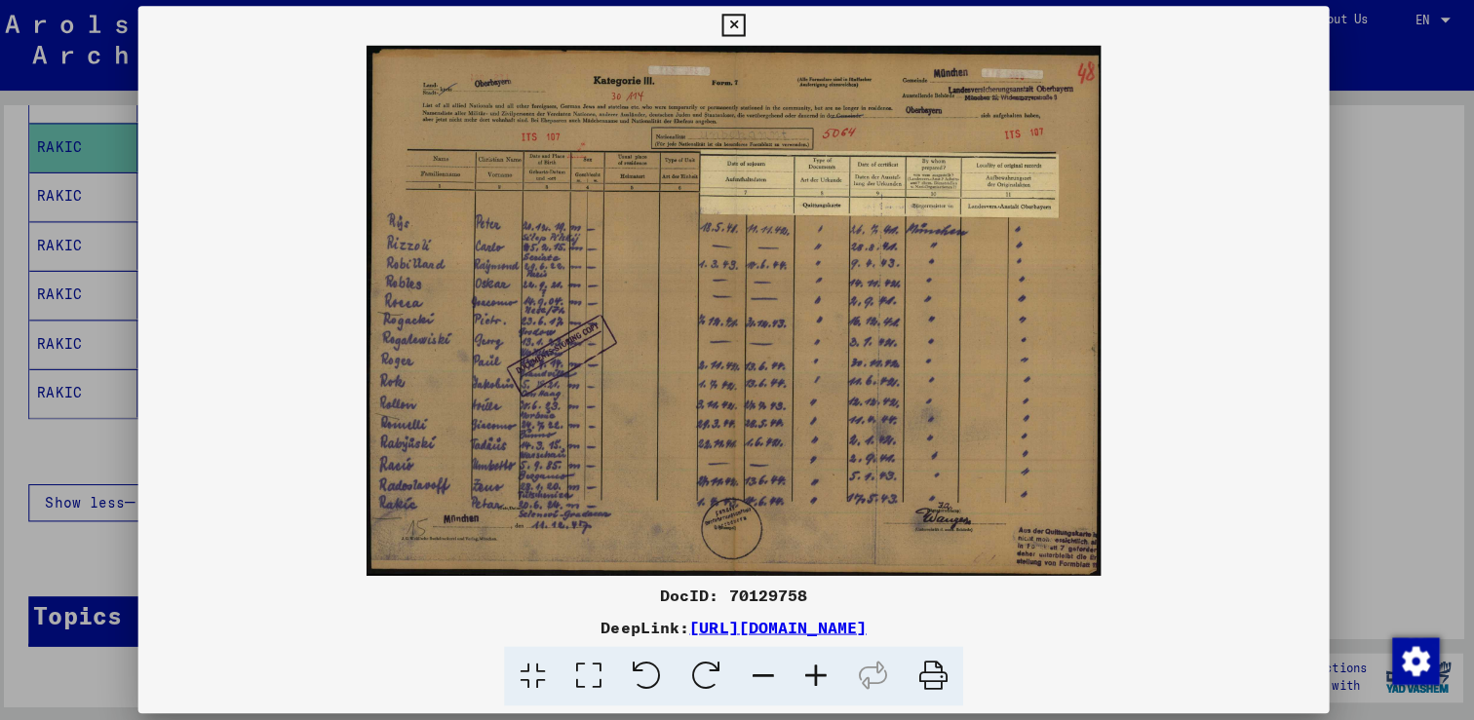
click at [1406, 289] on div at bounding box center [737, 360] width 1474 height 720
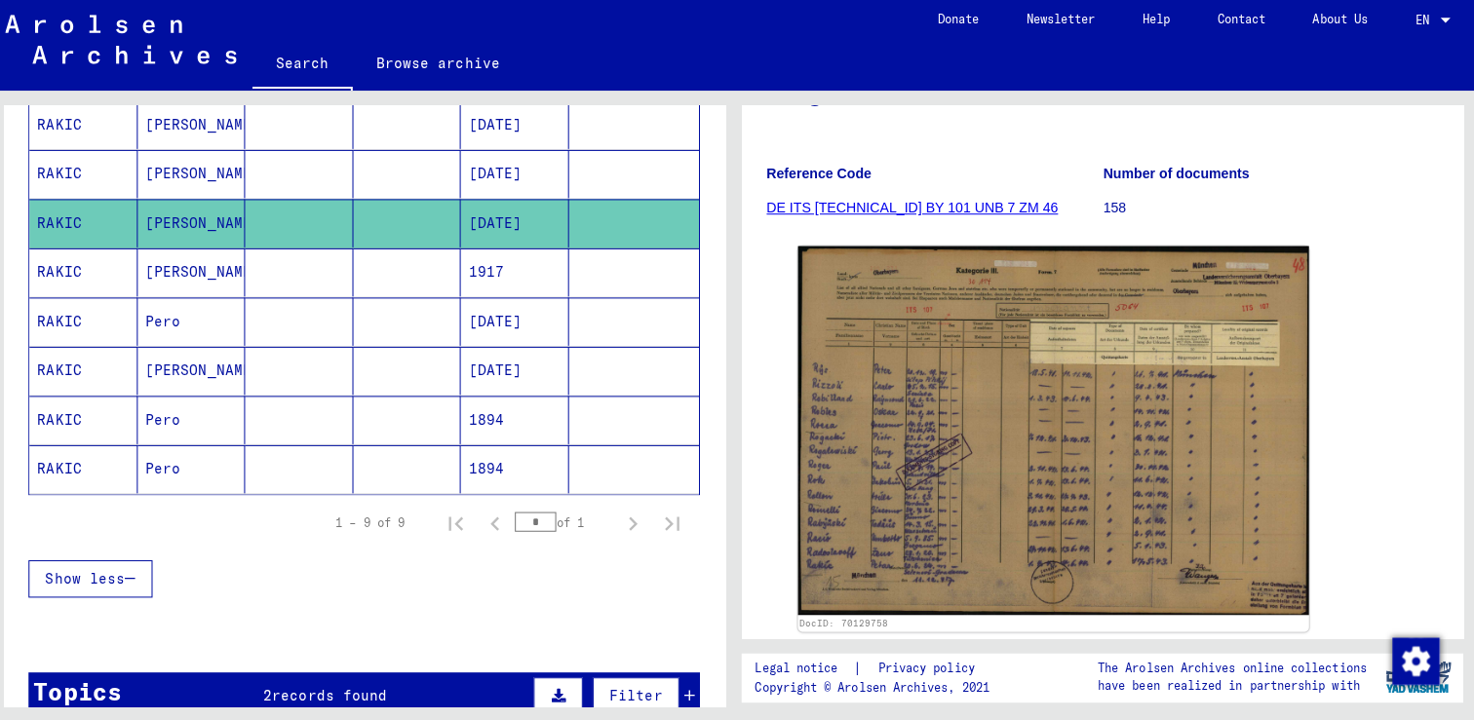
scroll to position [335, 0]
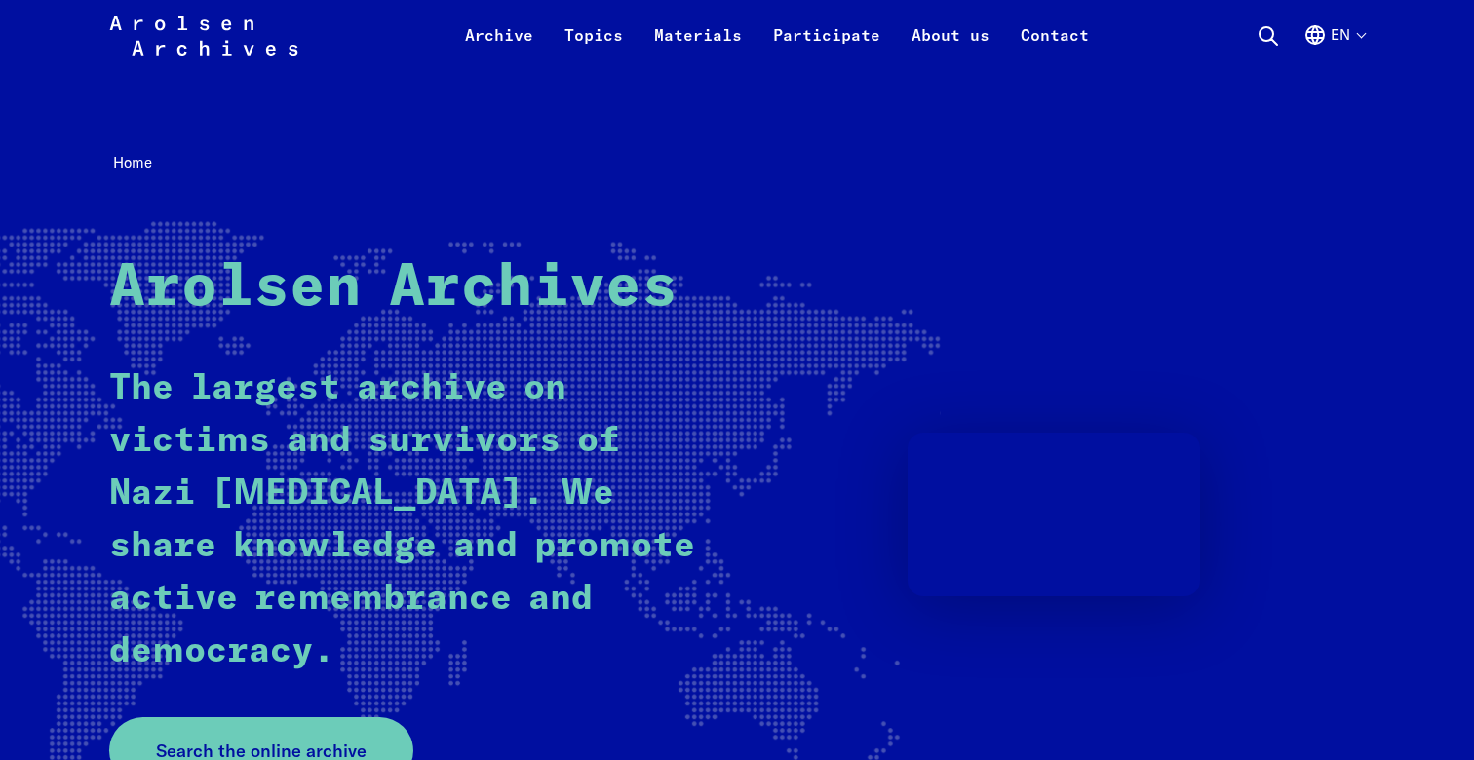
scroll to position [517, 0]
